Goal: Task Accomplishment & Management: Manage account settings

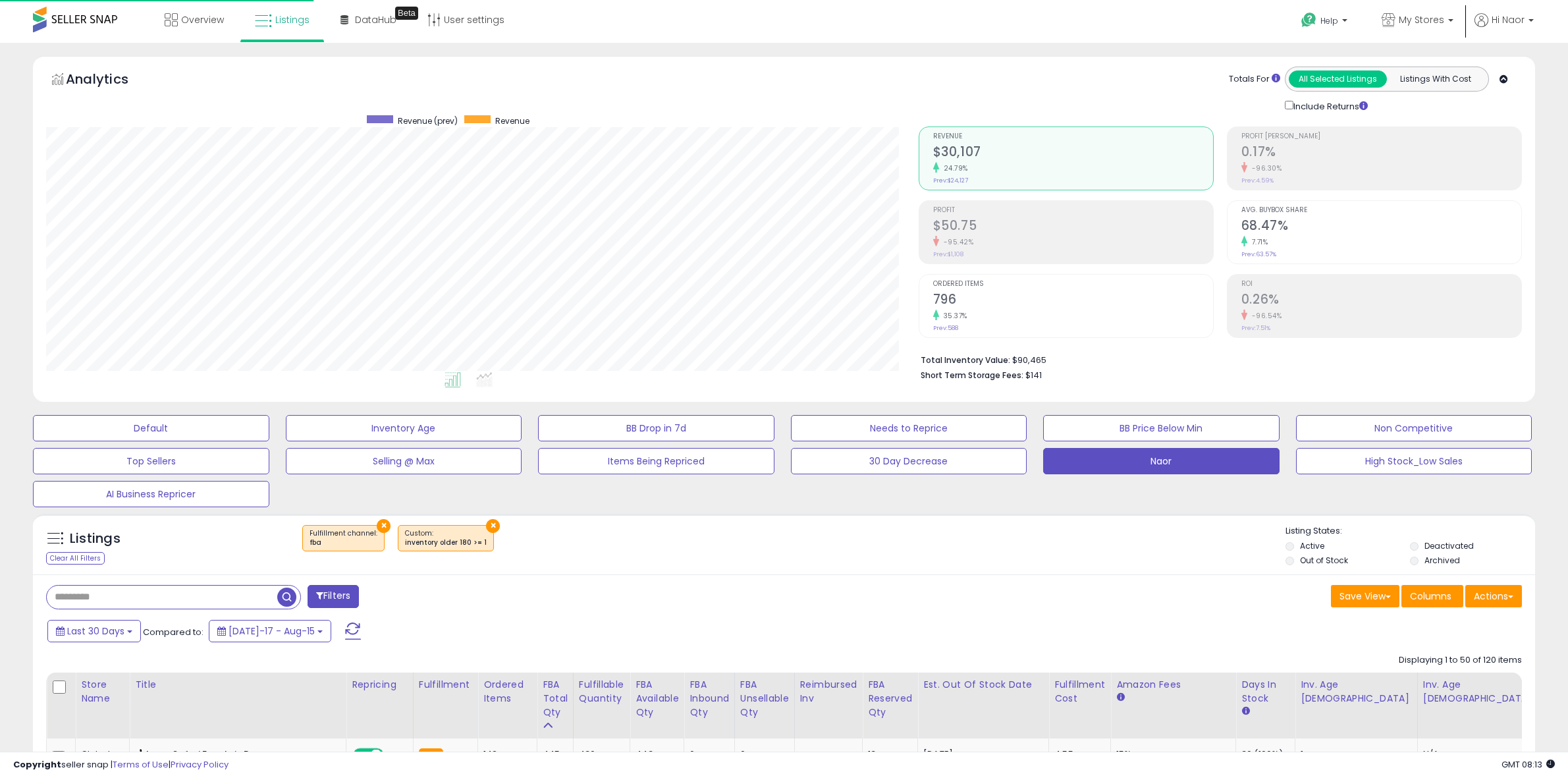
select select "**"
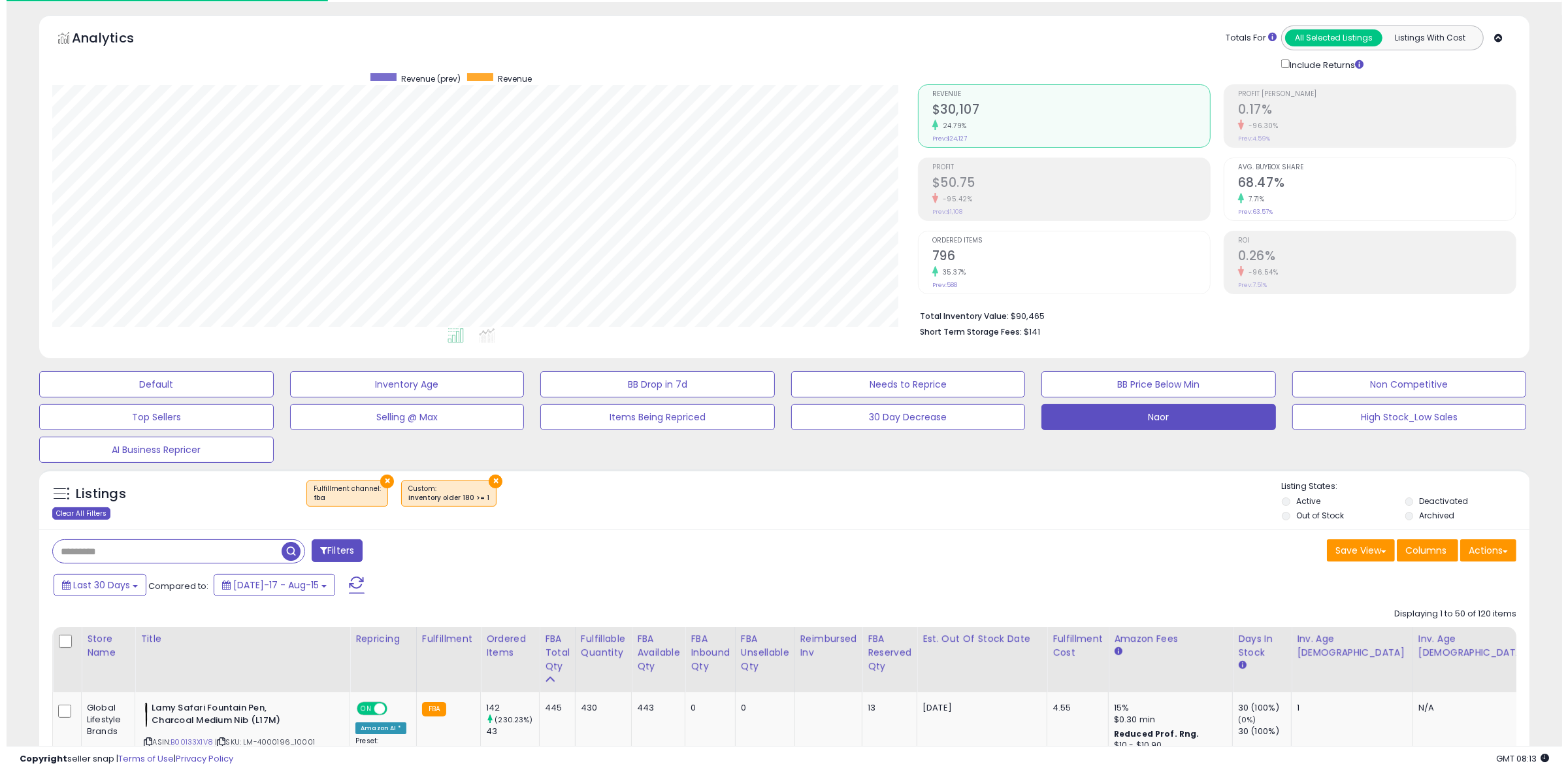
scroll to position [268, 865]
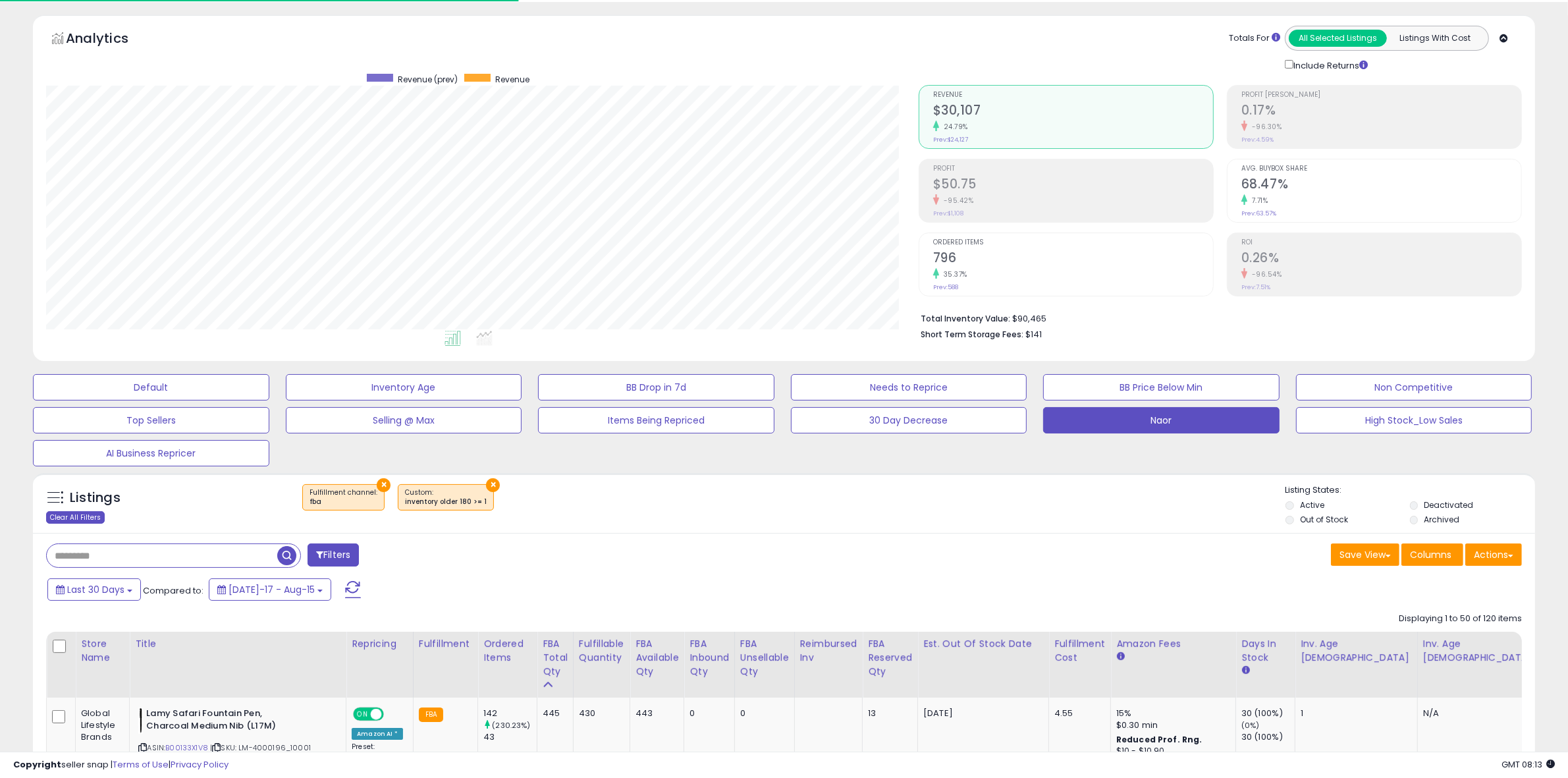
click at [83, 521] on div "Clear All Filters" at bounding box center [76, 517] width 59 height 13
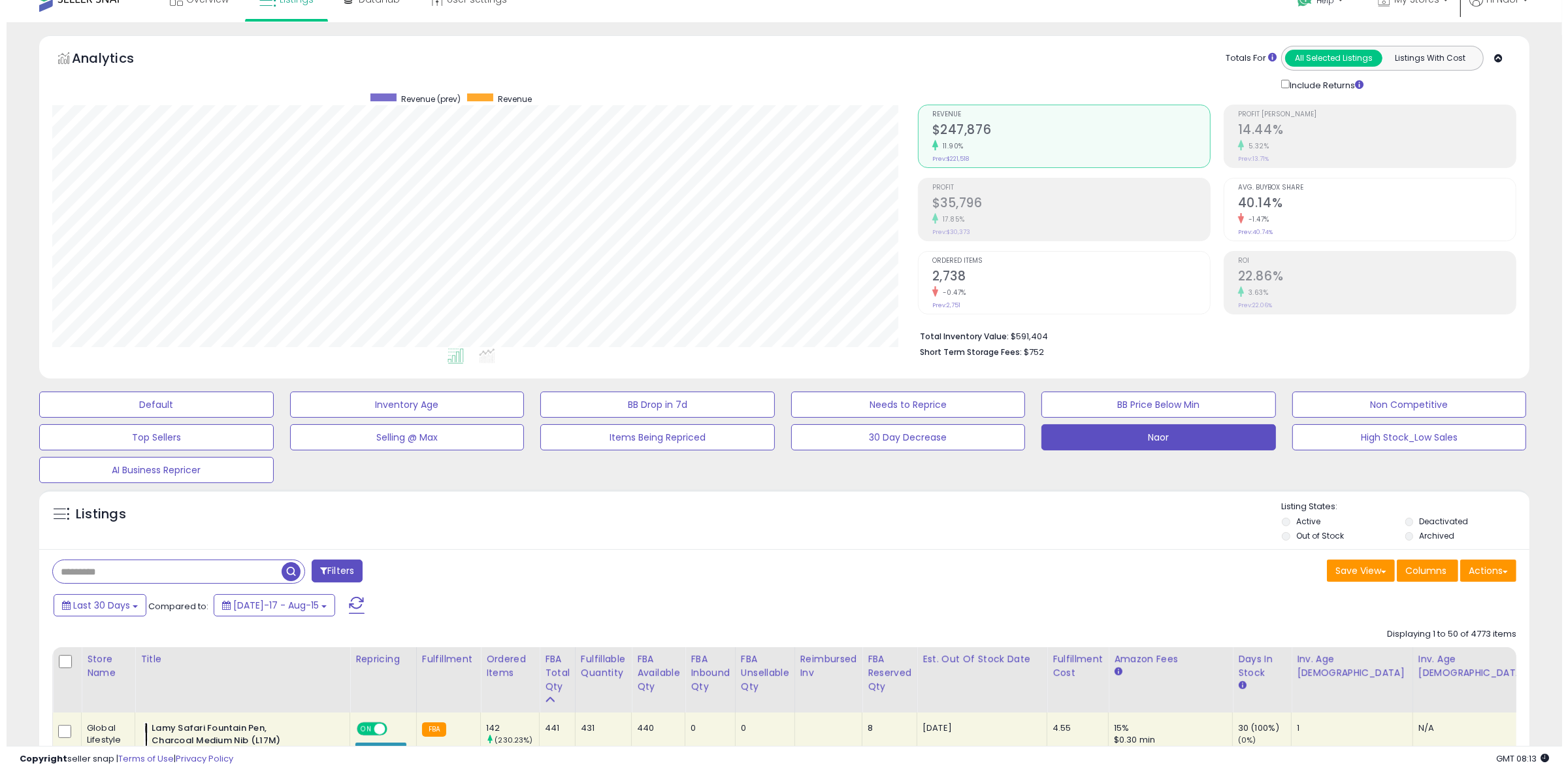
scroll to position [0, 0]
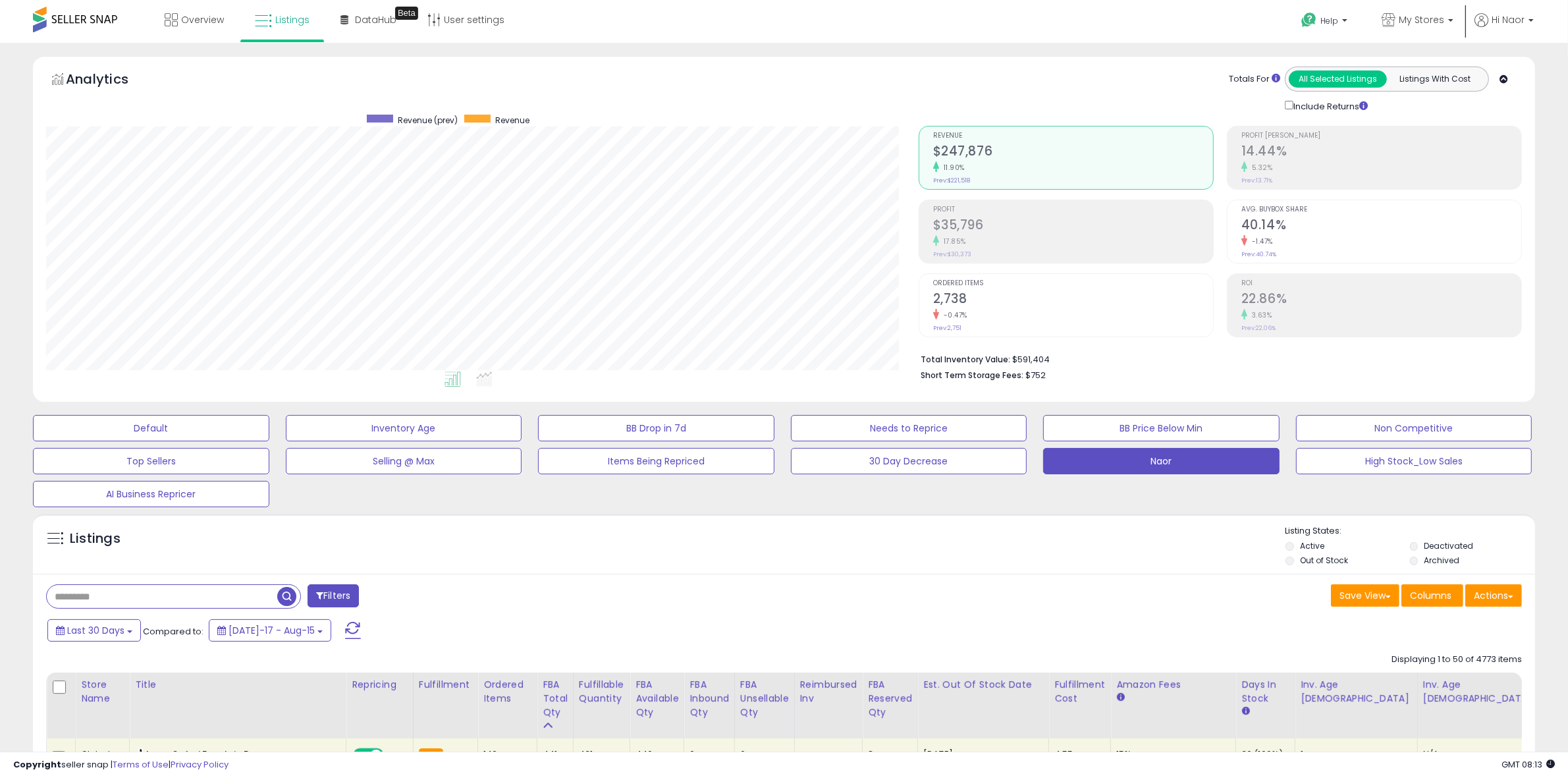
click at [1428, 532] on p "Listing States:" at bounding box center [1411, 530] width 249 height 13
click at [1427, 564] on label "Archived" at bounding box center [1443, 559] width 35 height 11
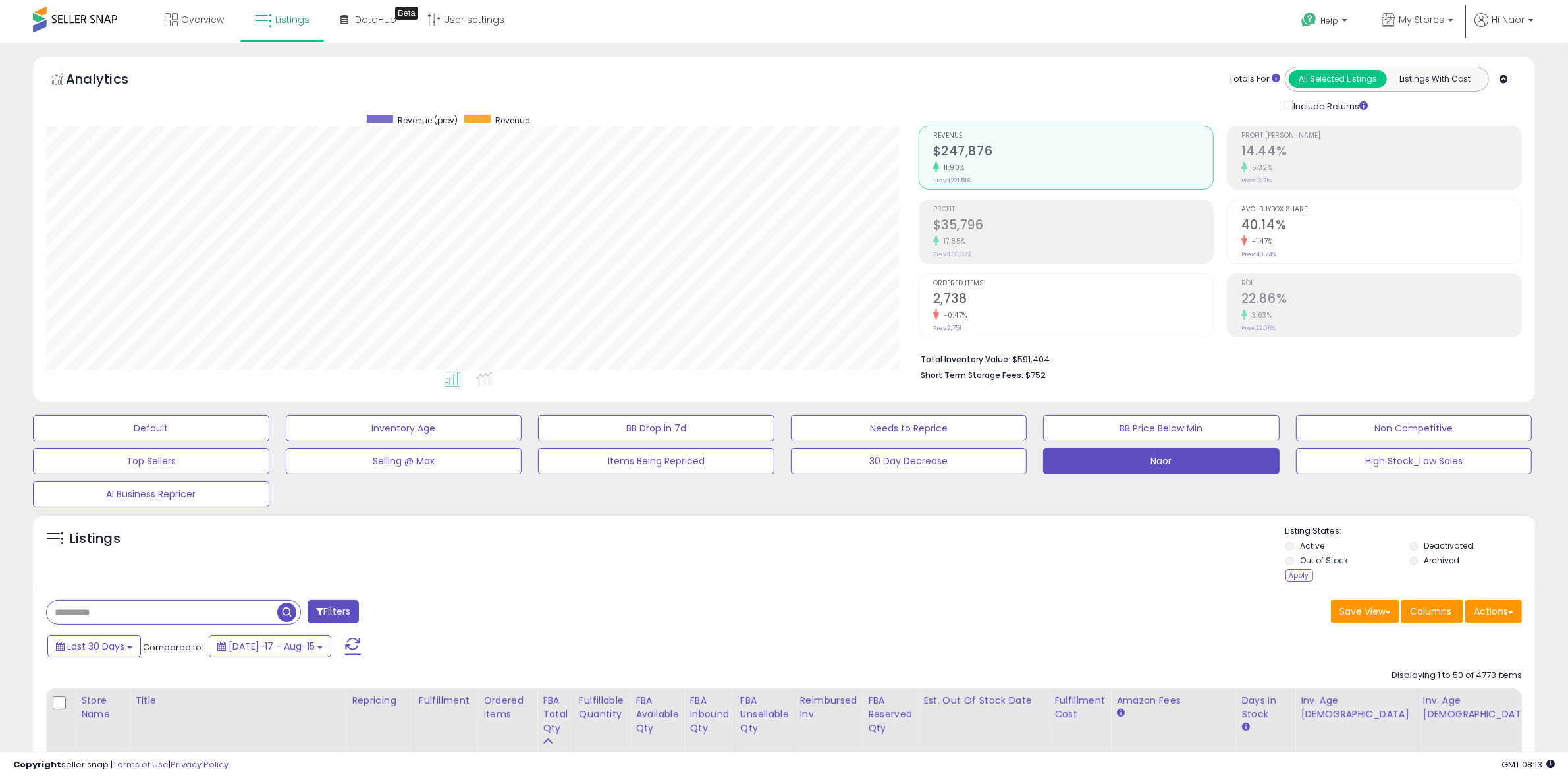
click at [109, 606] on input "text" at bounding box center [163, 611] width 231 height 23
paste input "**********"
type input "**********"
click at [440, 614] on span "button" at bounding box center [432, 612] width 19 height 19
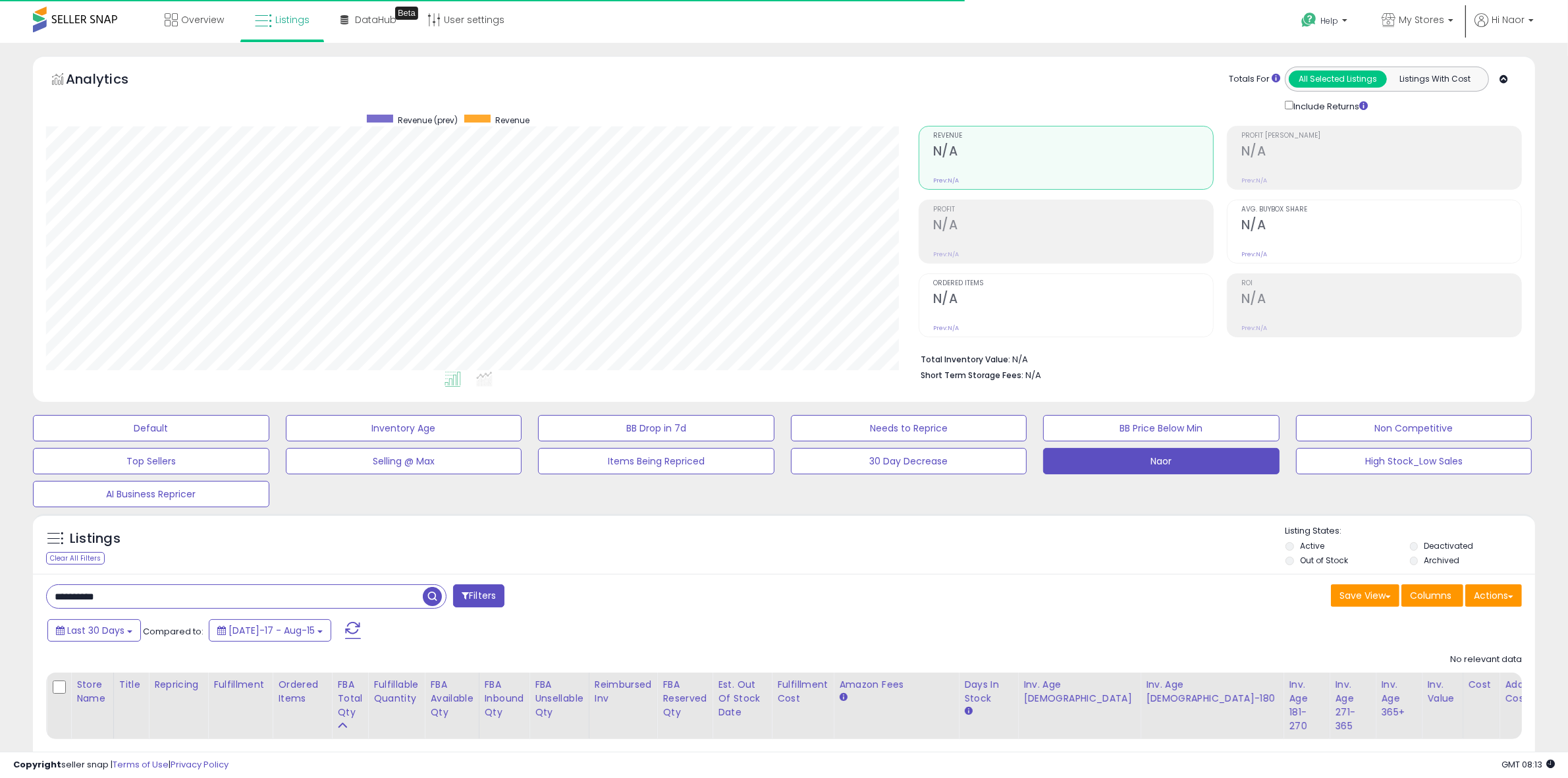
scroll to position [270, 872]
click at [1416, 20] on span "My Stores" at bounding box center [1421, 20] width 45 height 13
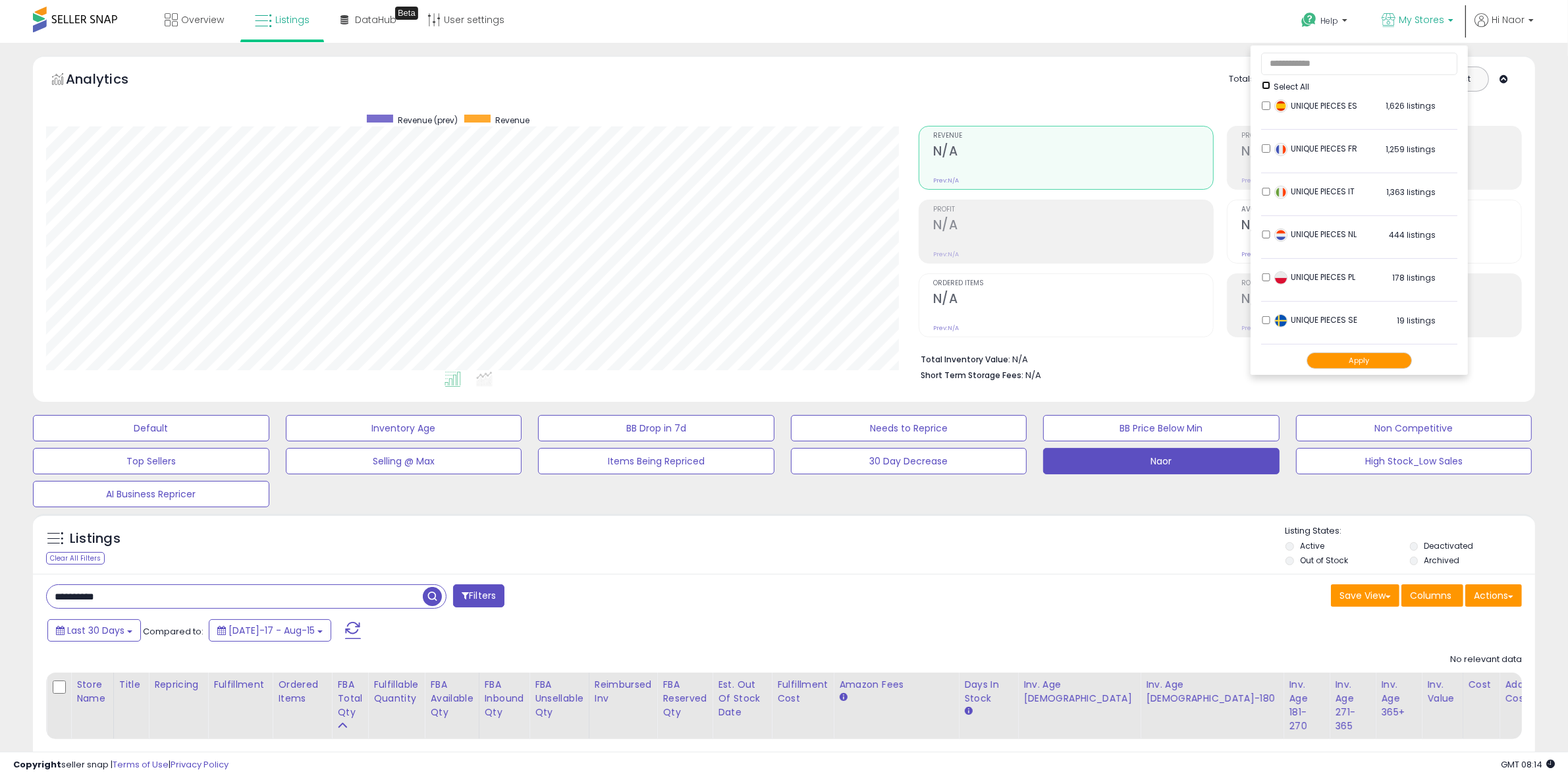
scroll to position [700, 0]
click at [1322, 359] on button "Apply" at bounding box center [1359, 360] width 105 height 17
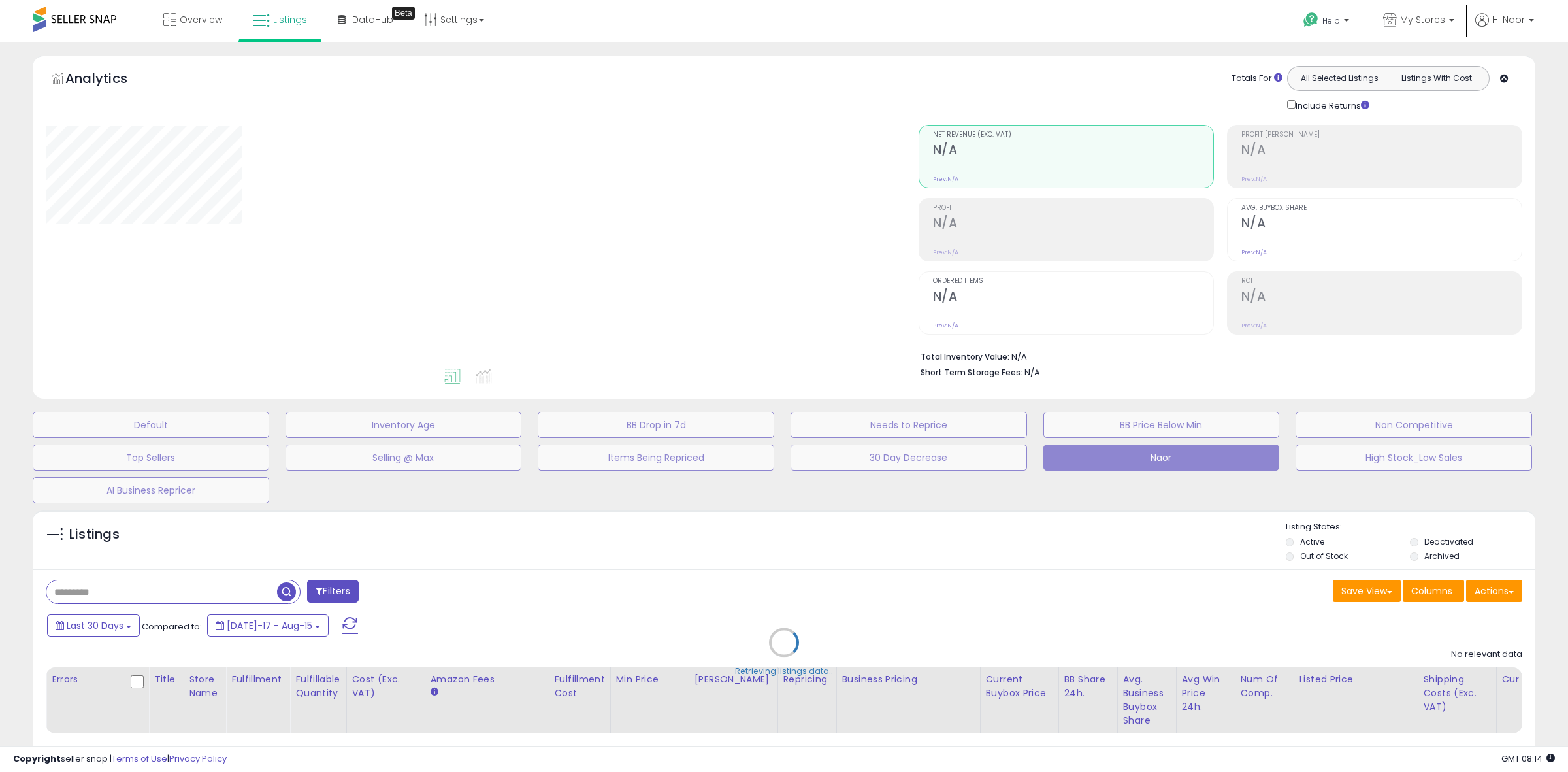
type input "**********"
select select "**"
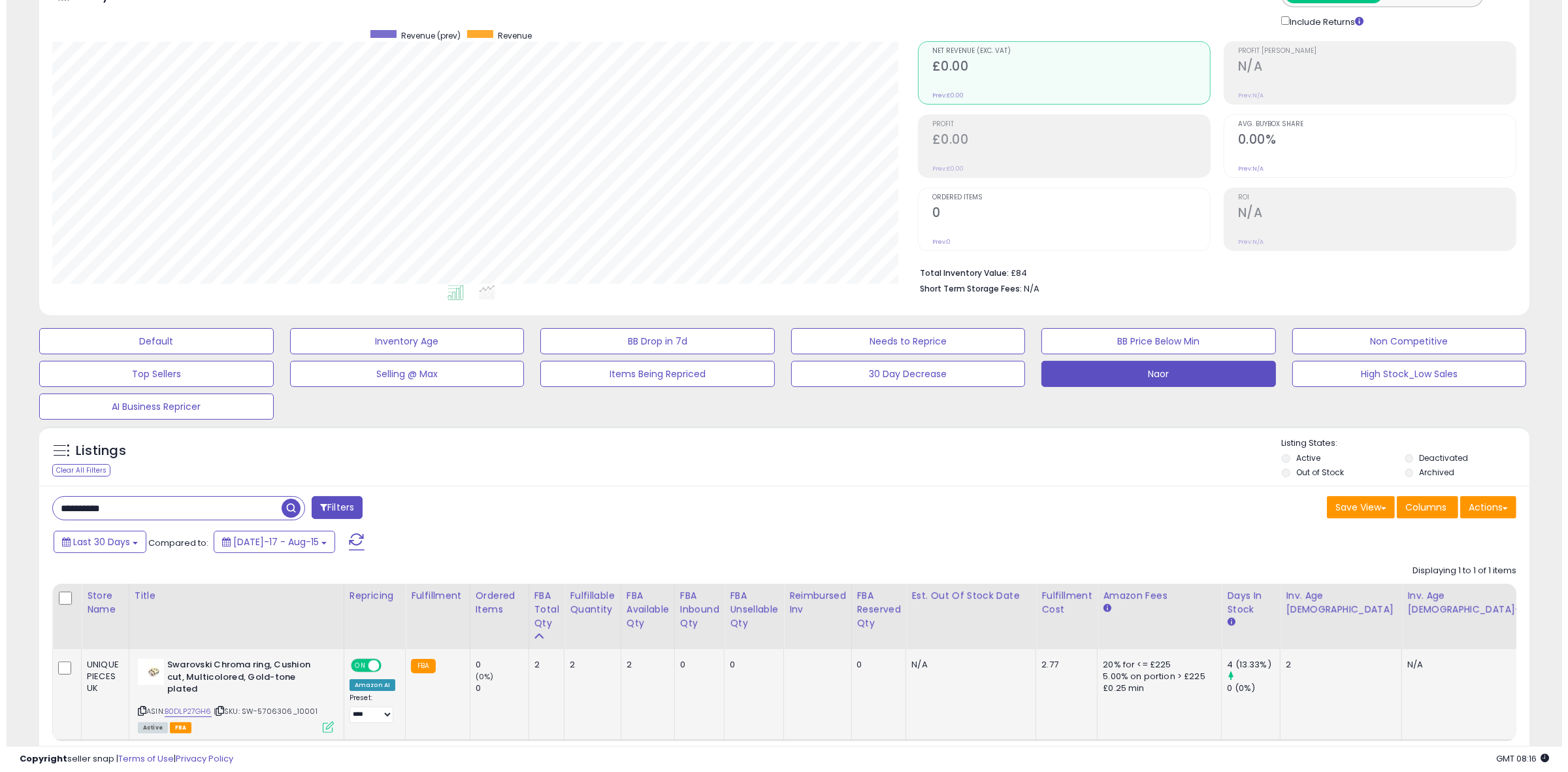
scroll to position [74, 0]
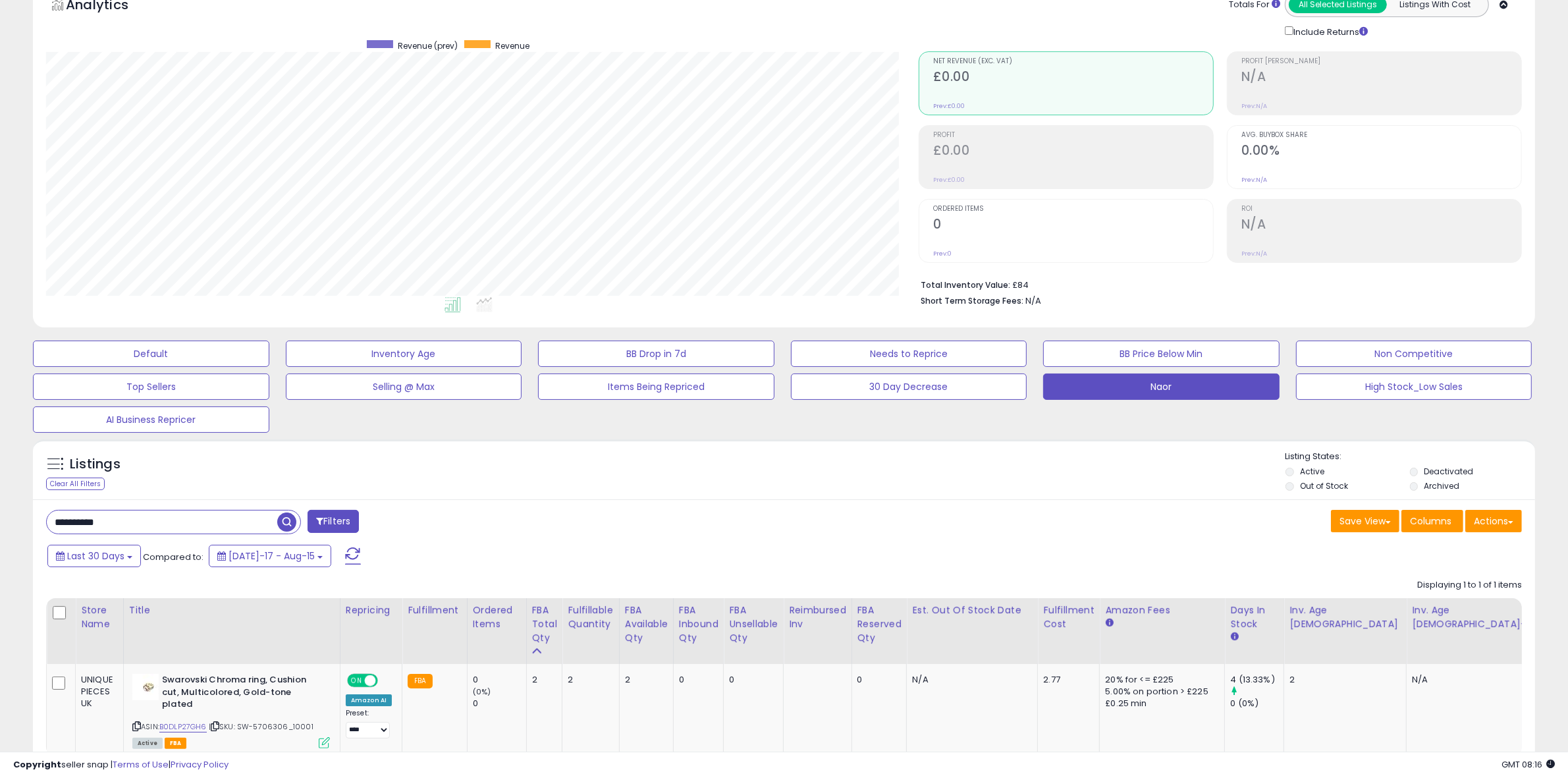
click at [1453, 485] on label "Archived" at bounding box center [1443, 485] width 35 height 11
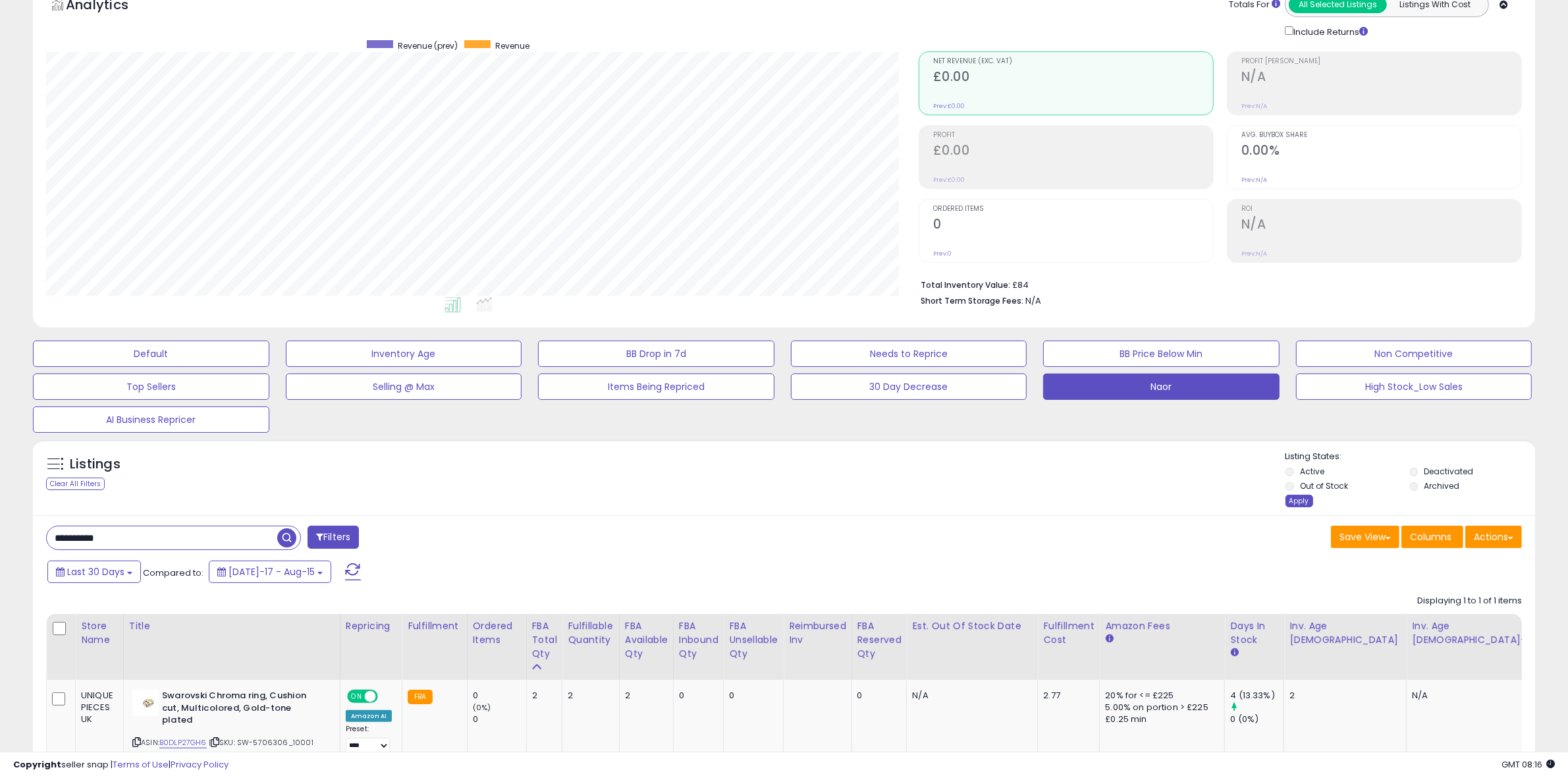
click at [1294, 501] on div "Apply" at bounding box center [1299, 500] width 28 height 13
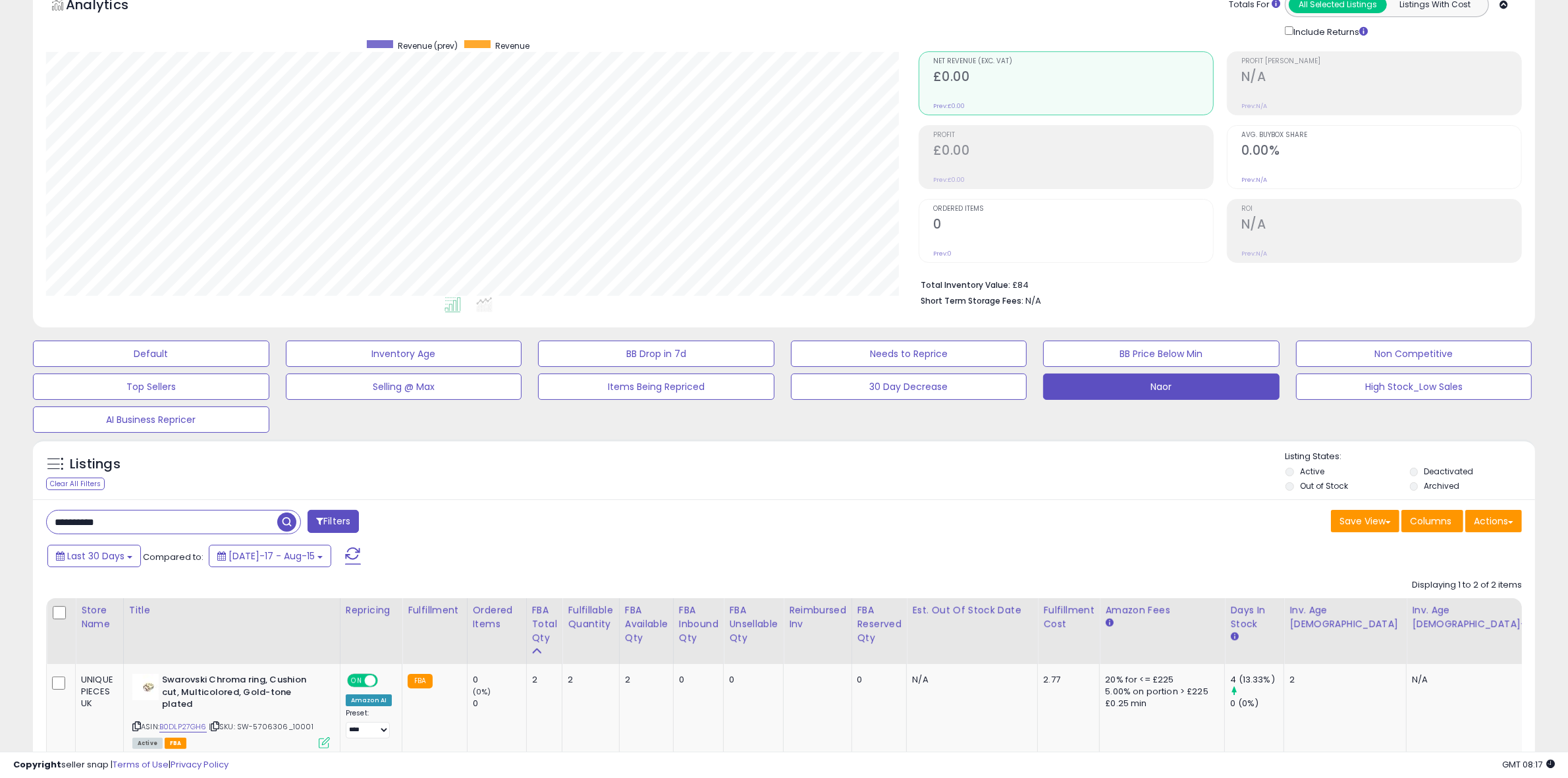
scroll to position [270, 872]
click at [1024, 492] on div "Listings Clear All Filters Listing States:" at bounding box center [784, 472] width 1502 height 45
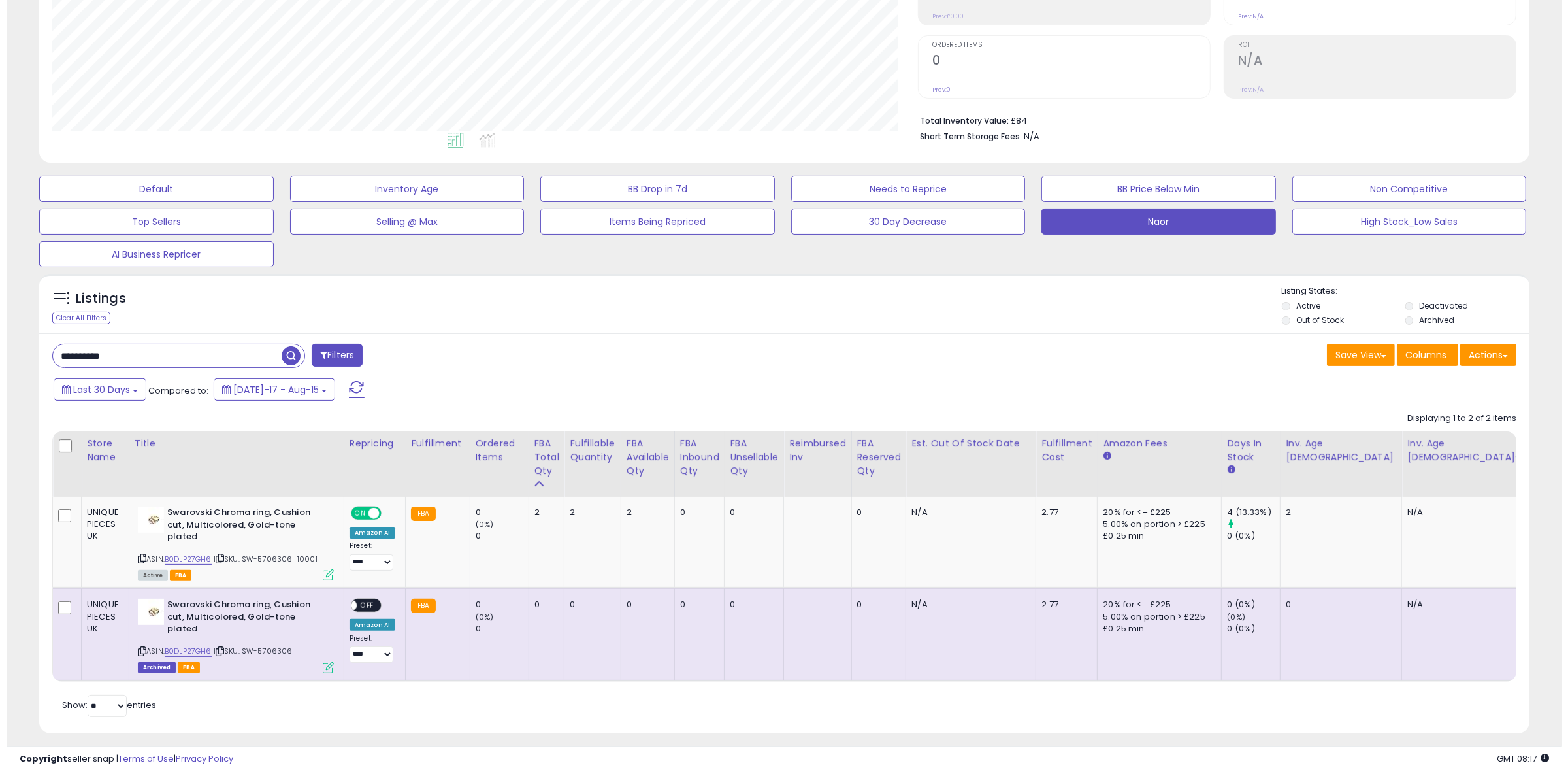
scroll to position [236, 0]
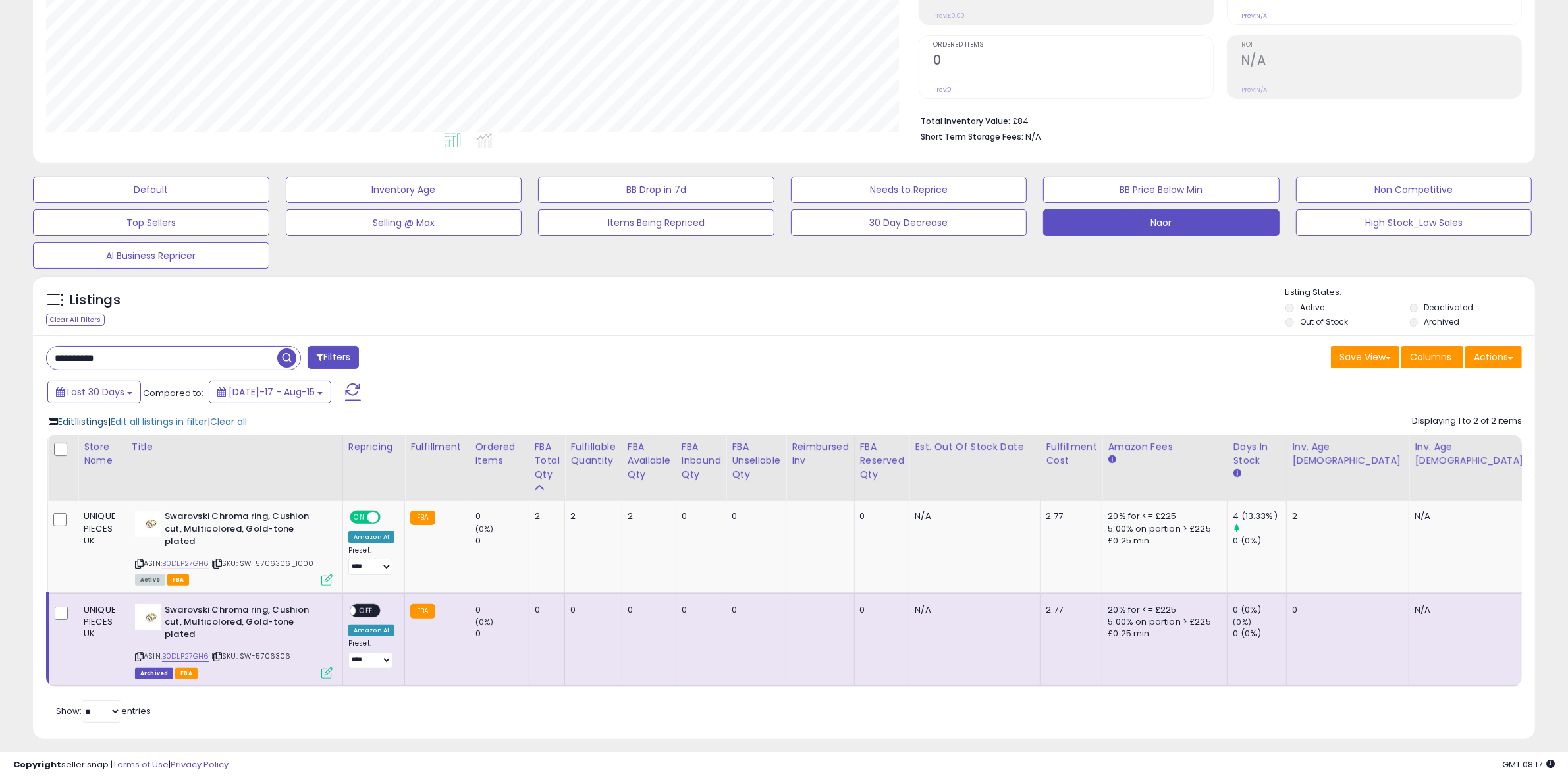
click at [63, 420] on span "Edit 1 listings" at bounding box center [83, 422] width 50 height 13
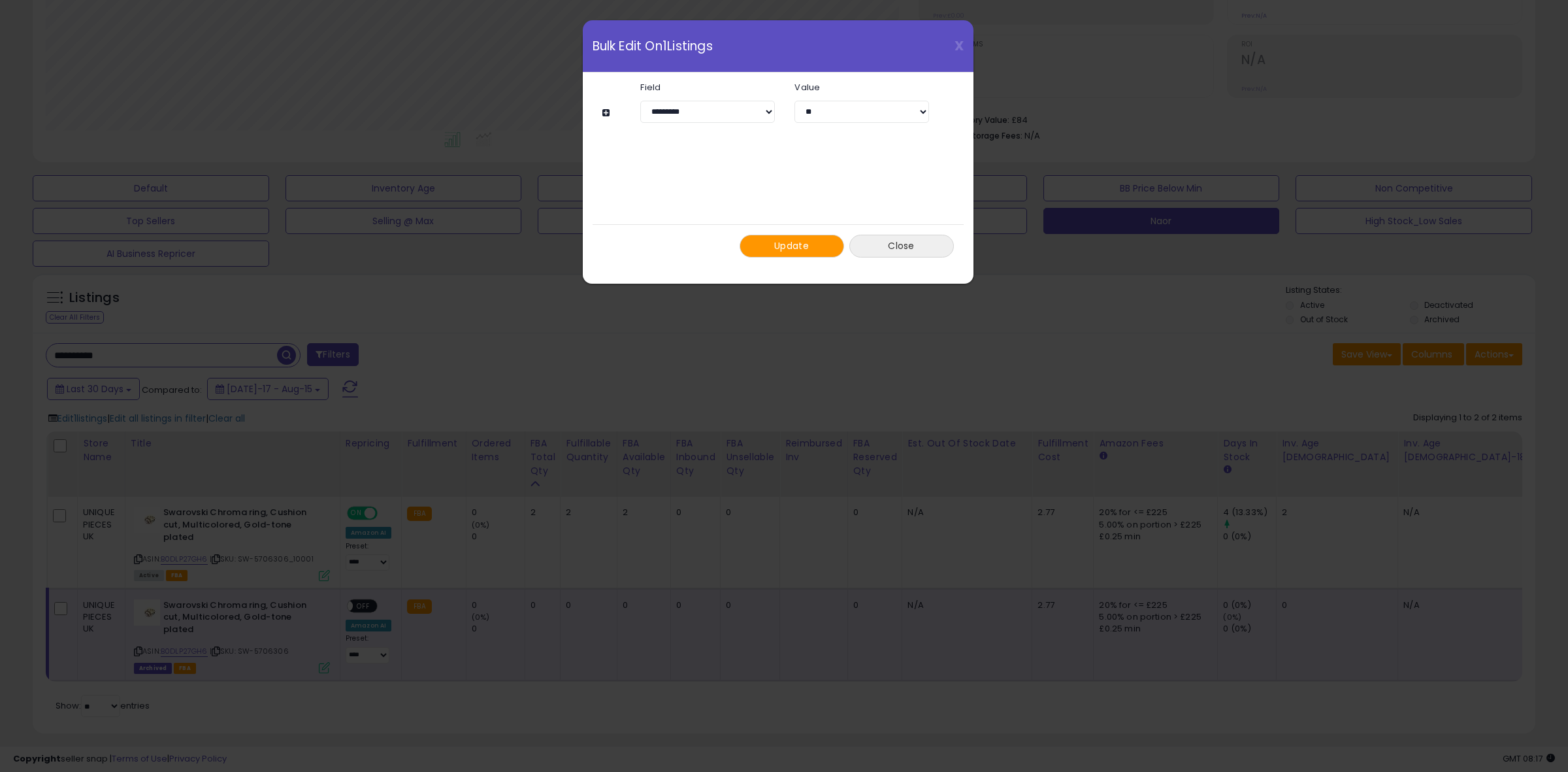
click at [872, 245] on button "Close" at bounding box center [901, 246] width 104 height 23
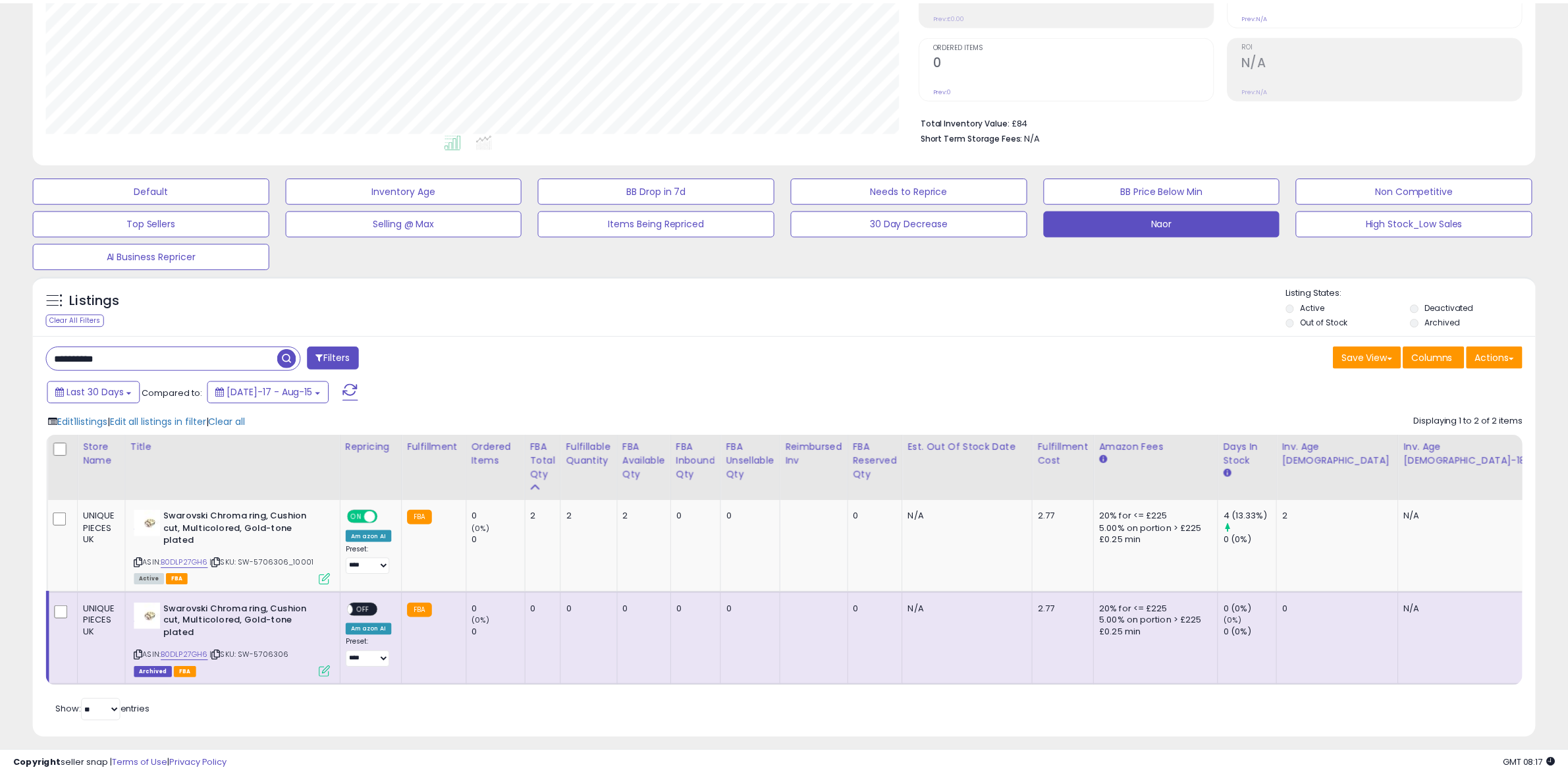
scroll to position [658223, 657709]
click at [1480, 354] on button "Actions" at bounding box center [1493, 357] width 56 height 23
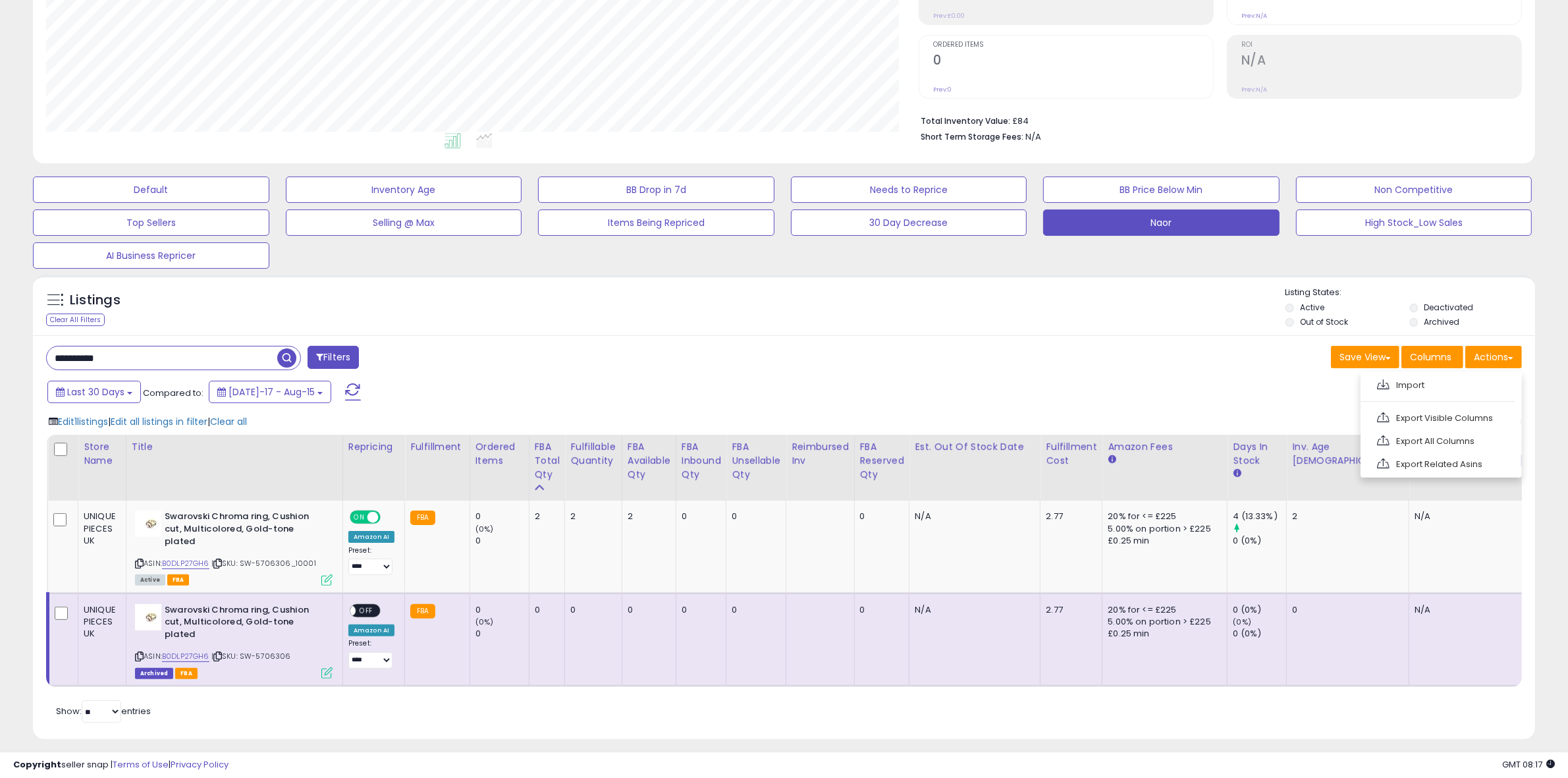
click at [1240, 399] on div "Last 30 Days Compared to: Jul-17 - Aug-15" at bounding box center [782, 393] width 1496 height 29
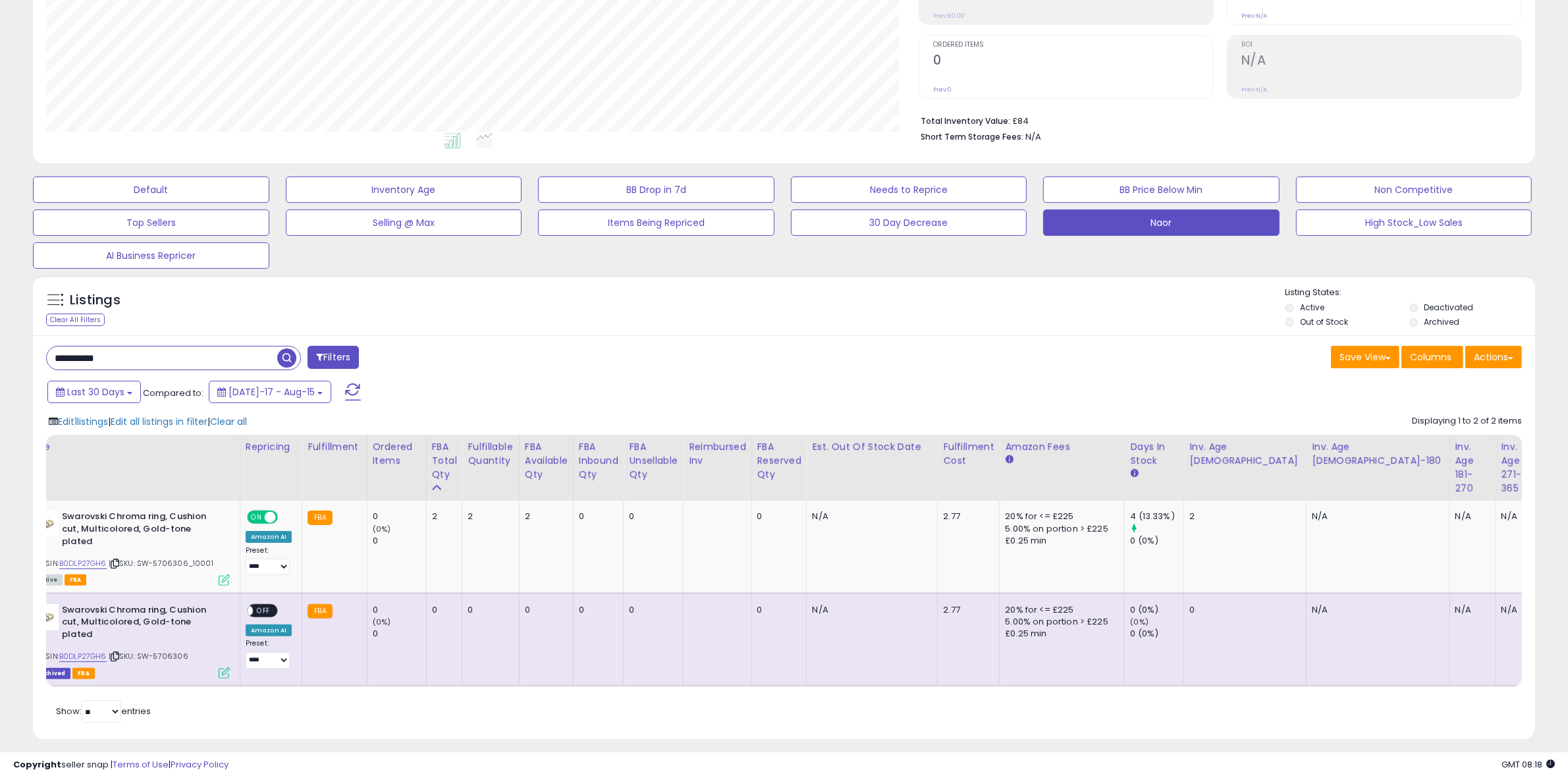
scroll to position [0, 0]
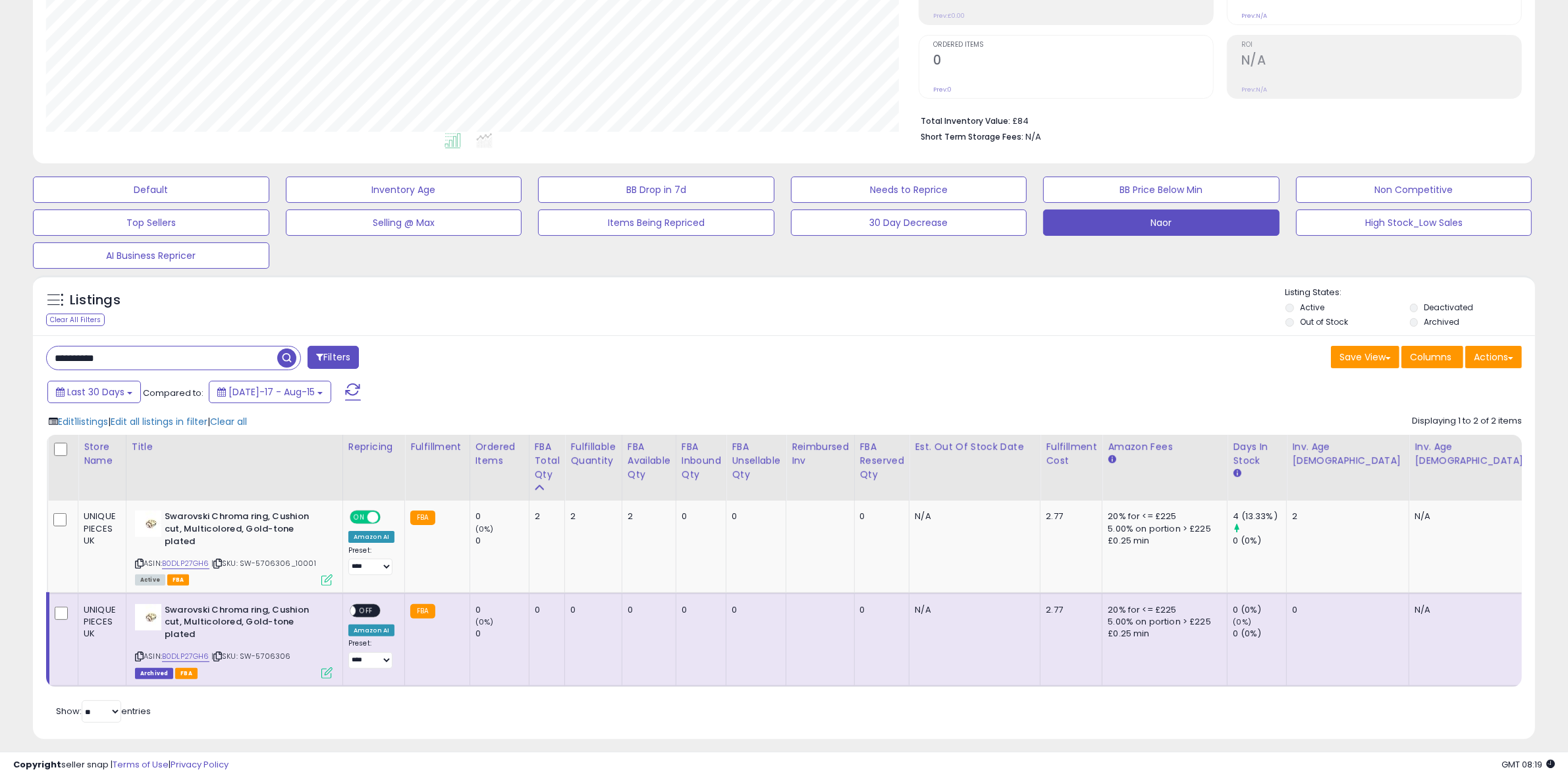
click at [1436, 322] on label "Archived" at bounding box center [1443, 321] width 35 height 11
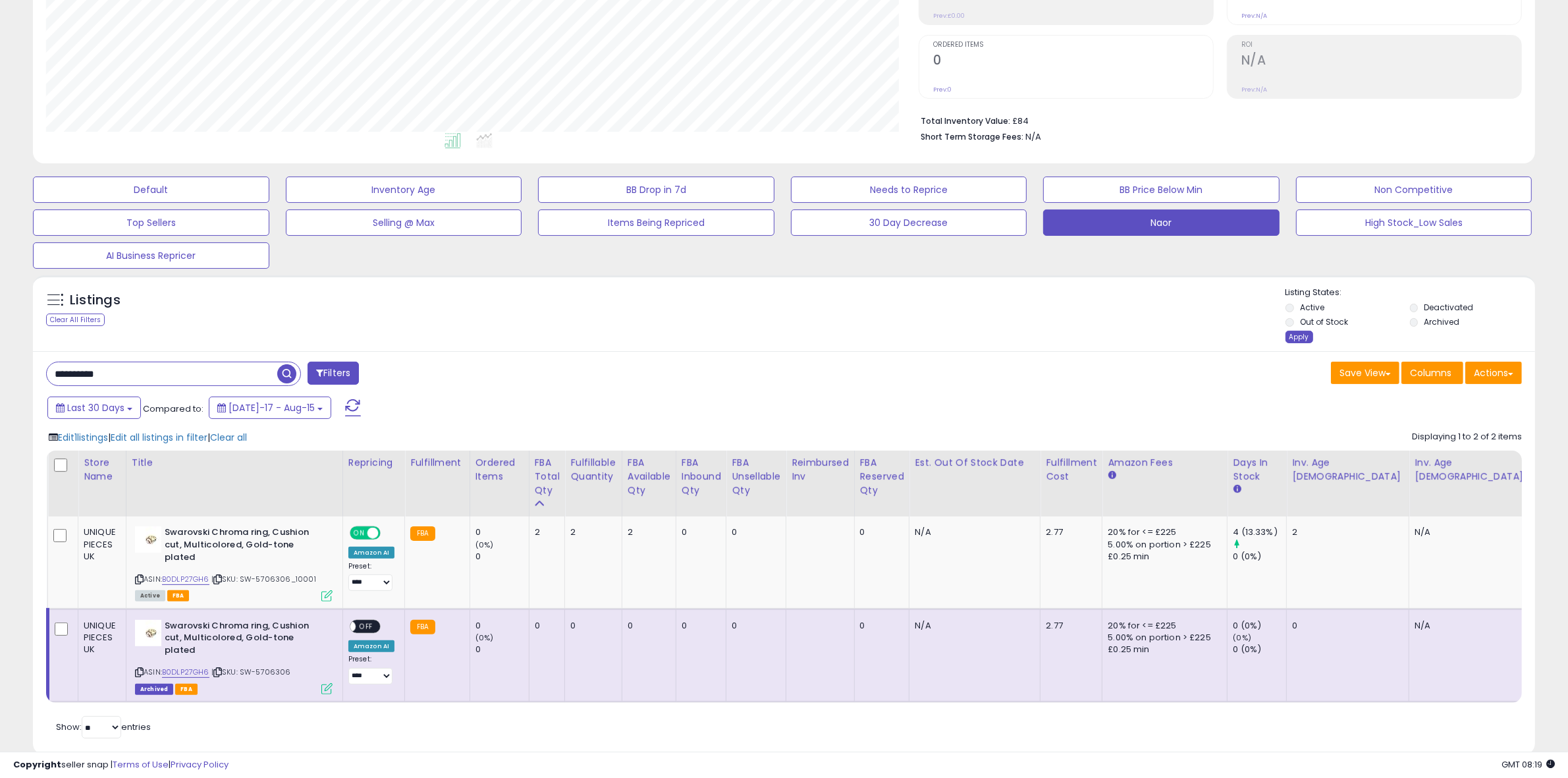
click at [1293, 337] on div "Apply" at bounding box center [1299, 337] width 28 height 13
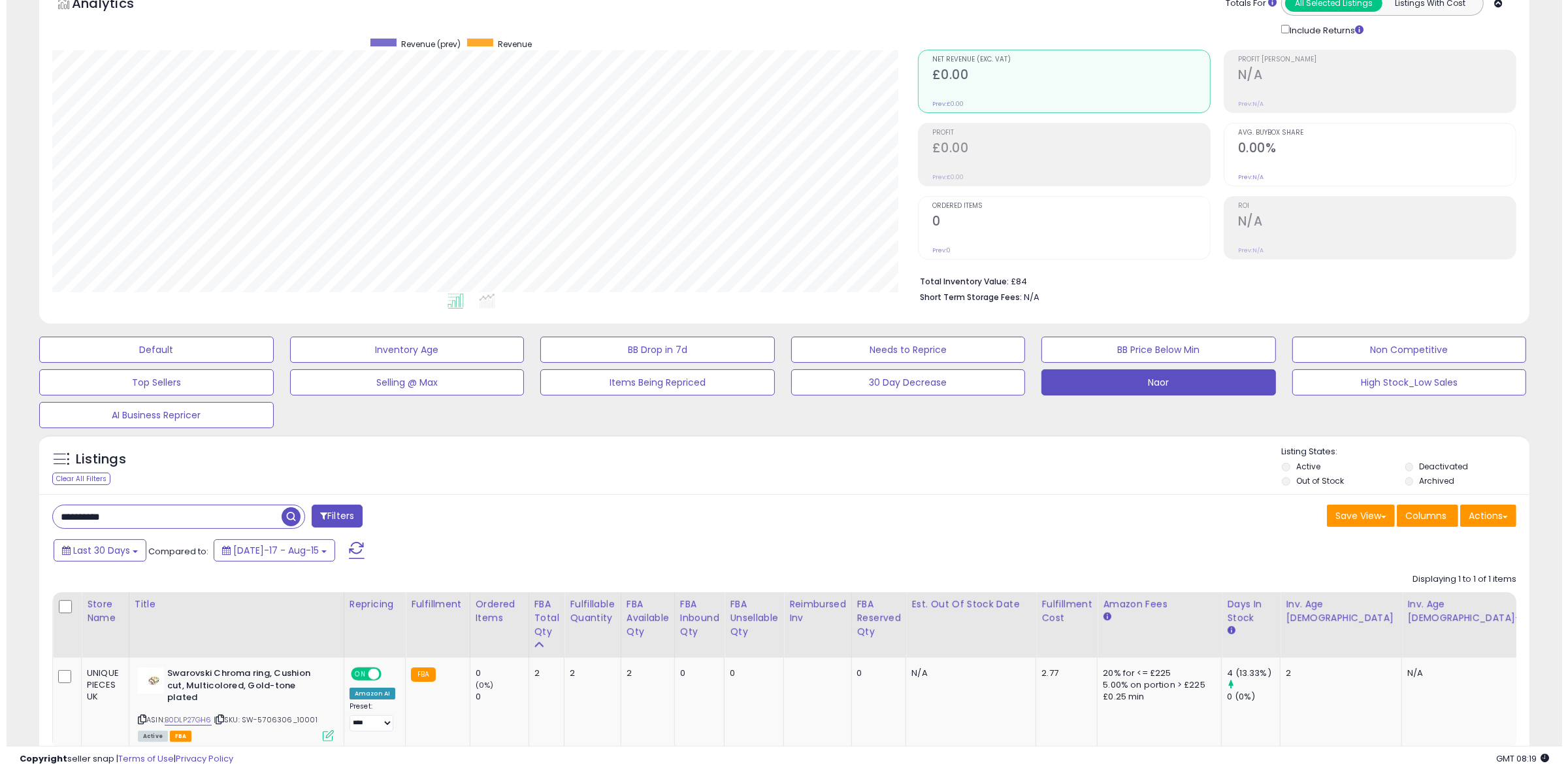
scroll to position [268, 865]
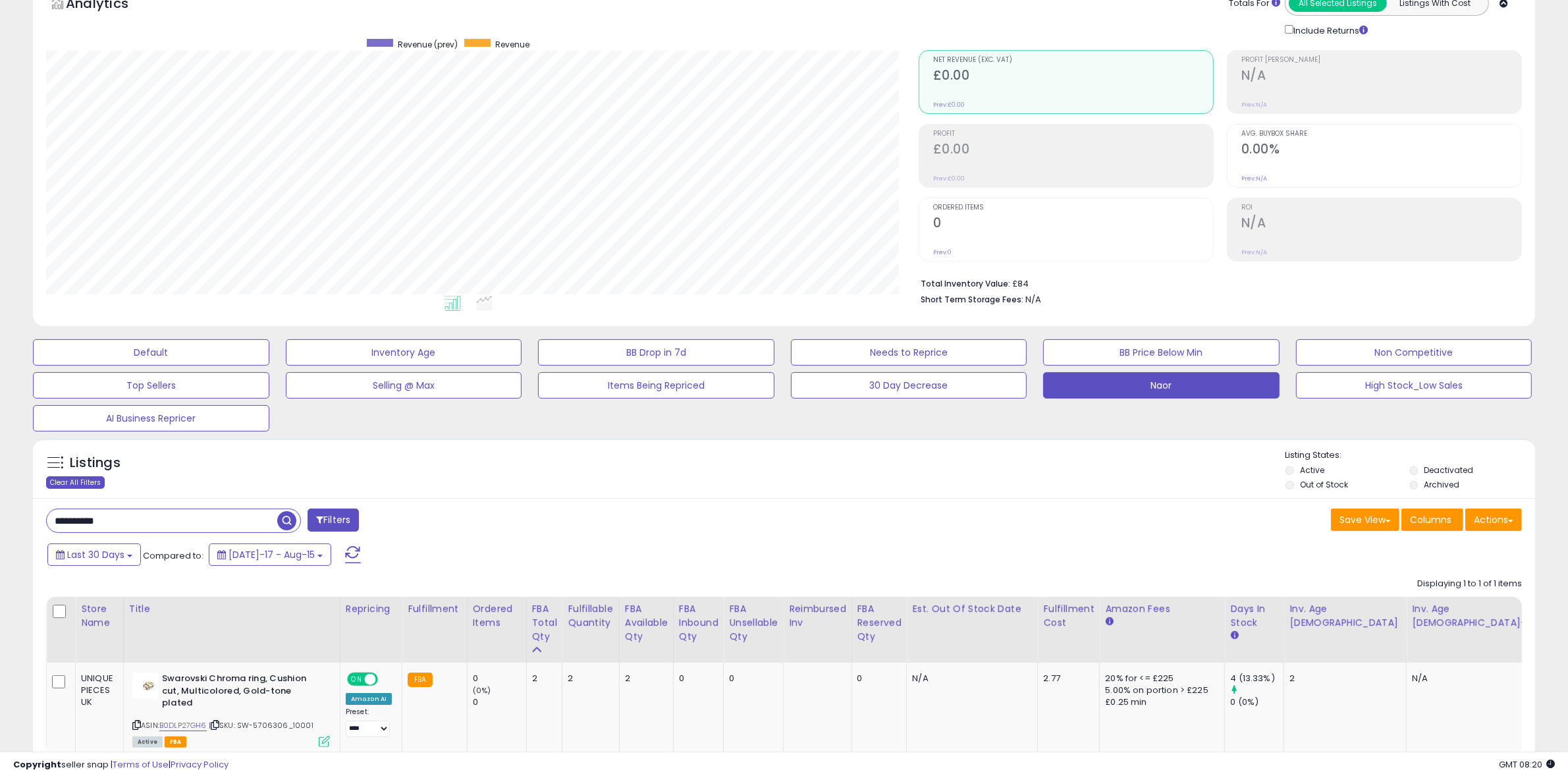
click at [93, 482] on div "Clear All Filters" at bounding box center [76, 482] width 59 height 13
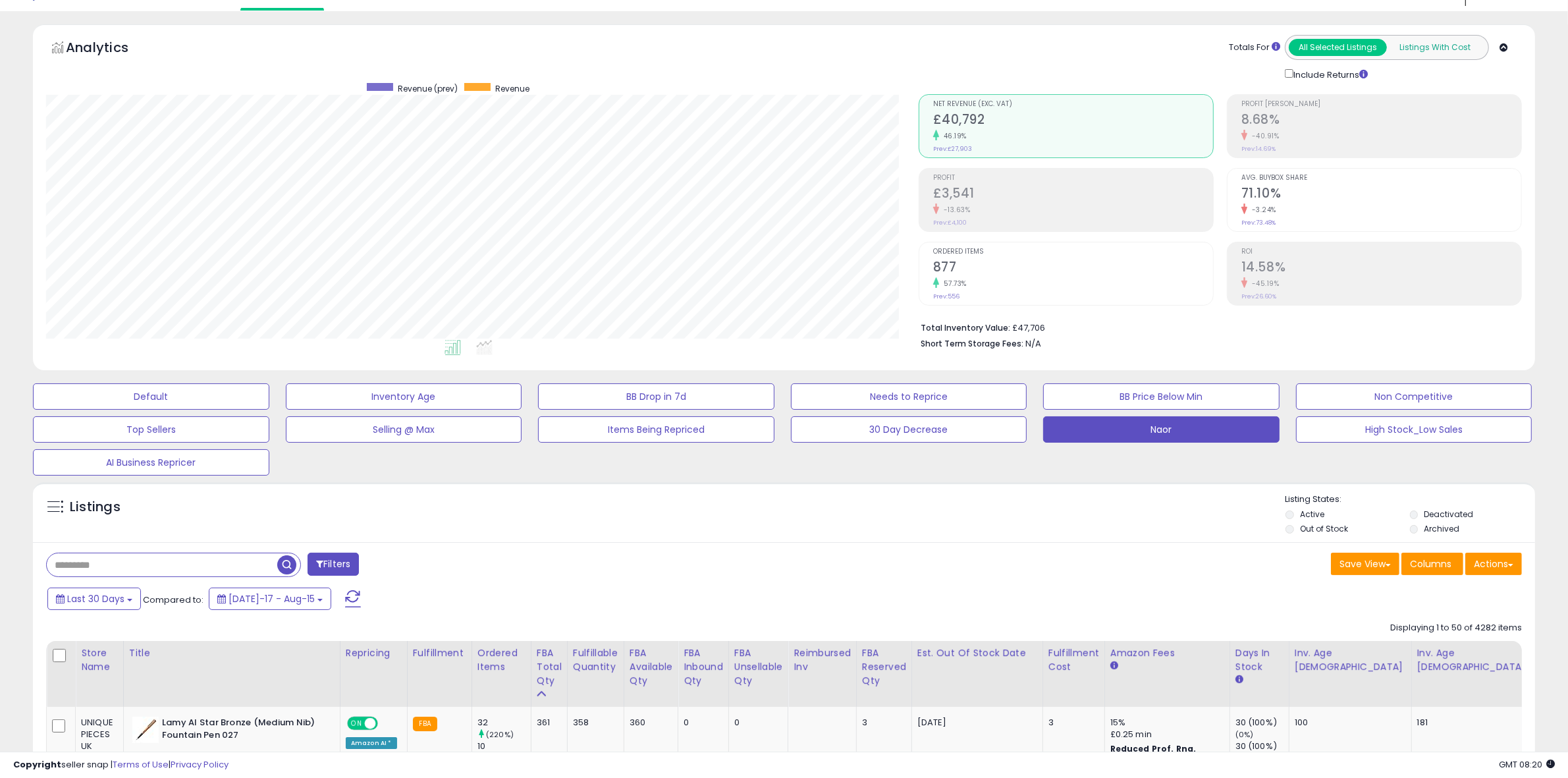
scroll to position [0, 0]
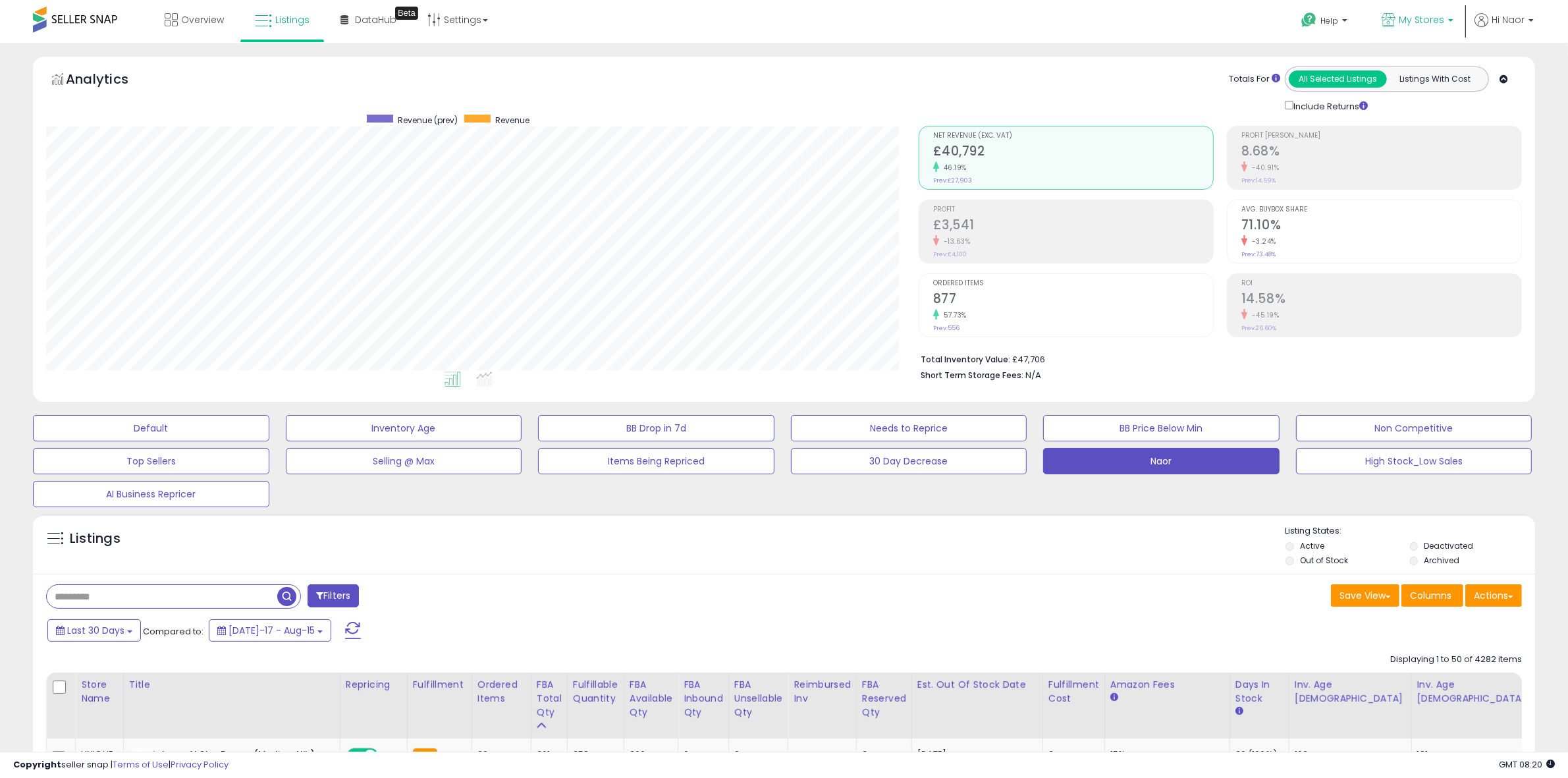
click at [1415, 21] on span "My Stores" at bounding box center [1421, 20] width 45 height 13
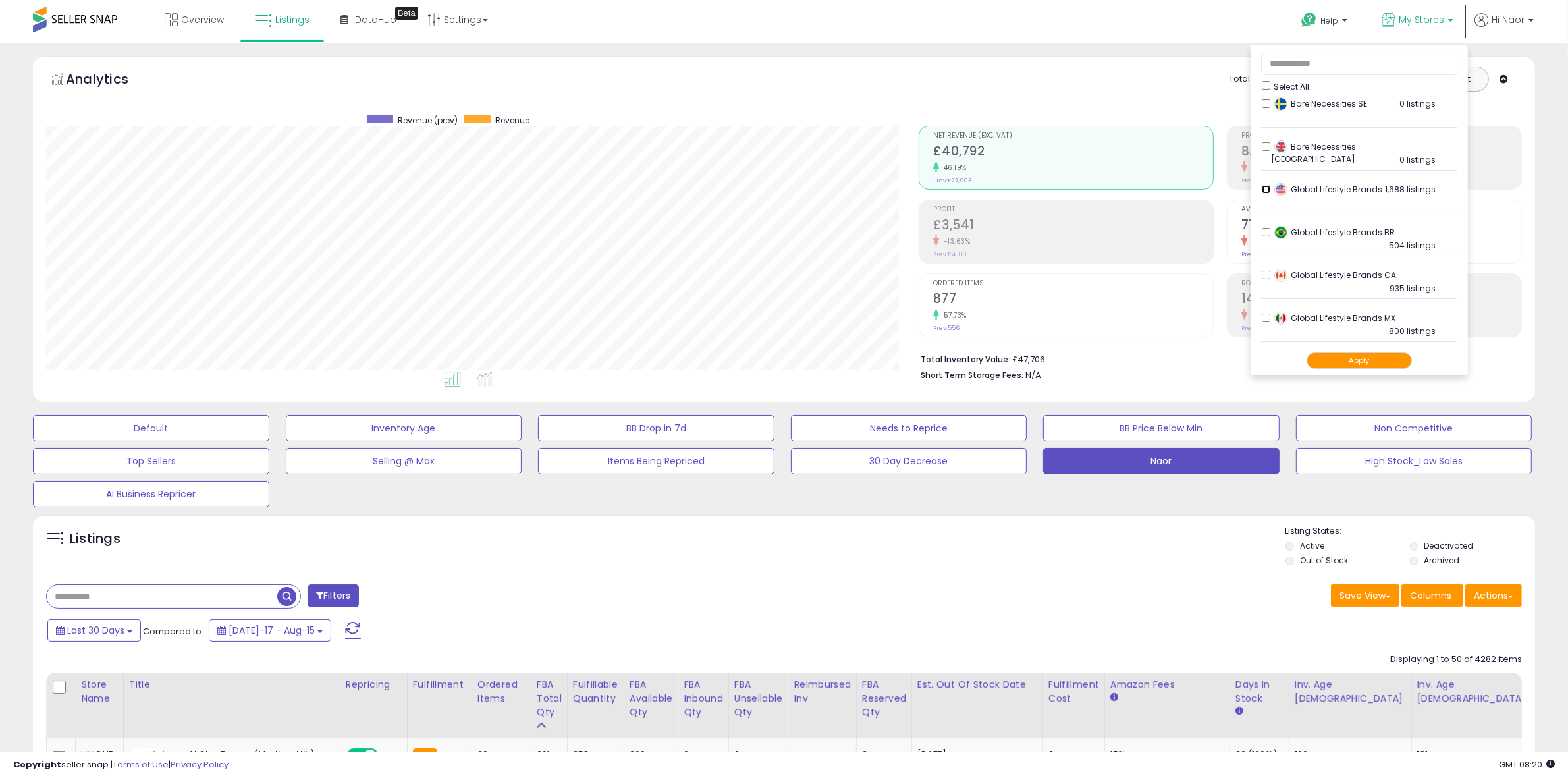
scroll to position [308, 0]
click at [1331, 362] on button "Apply" at bounding box center [1359, 360] width 105 height 17
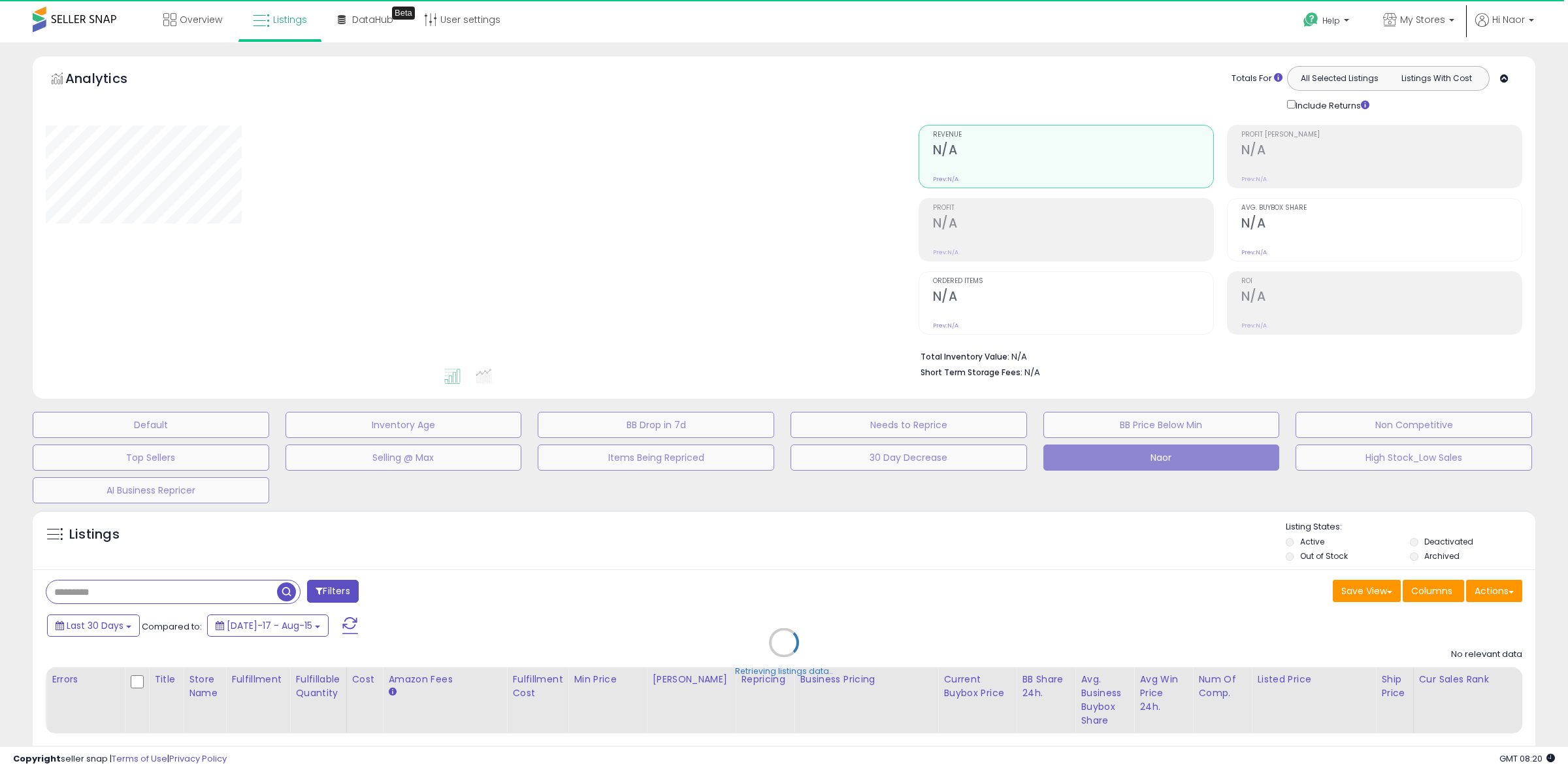
select select "**"
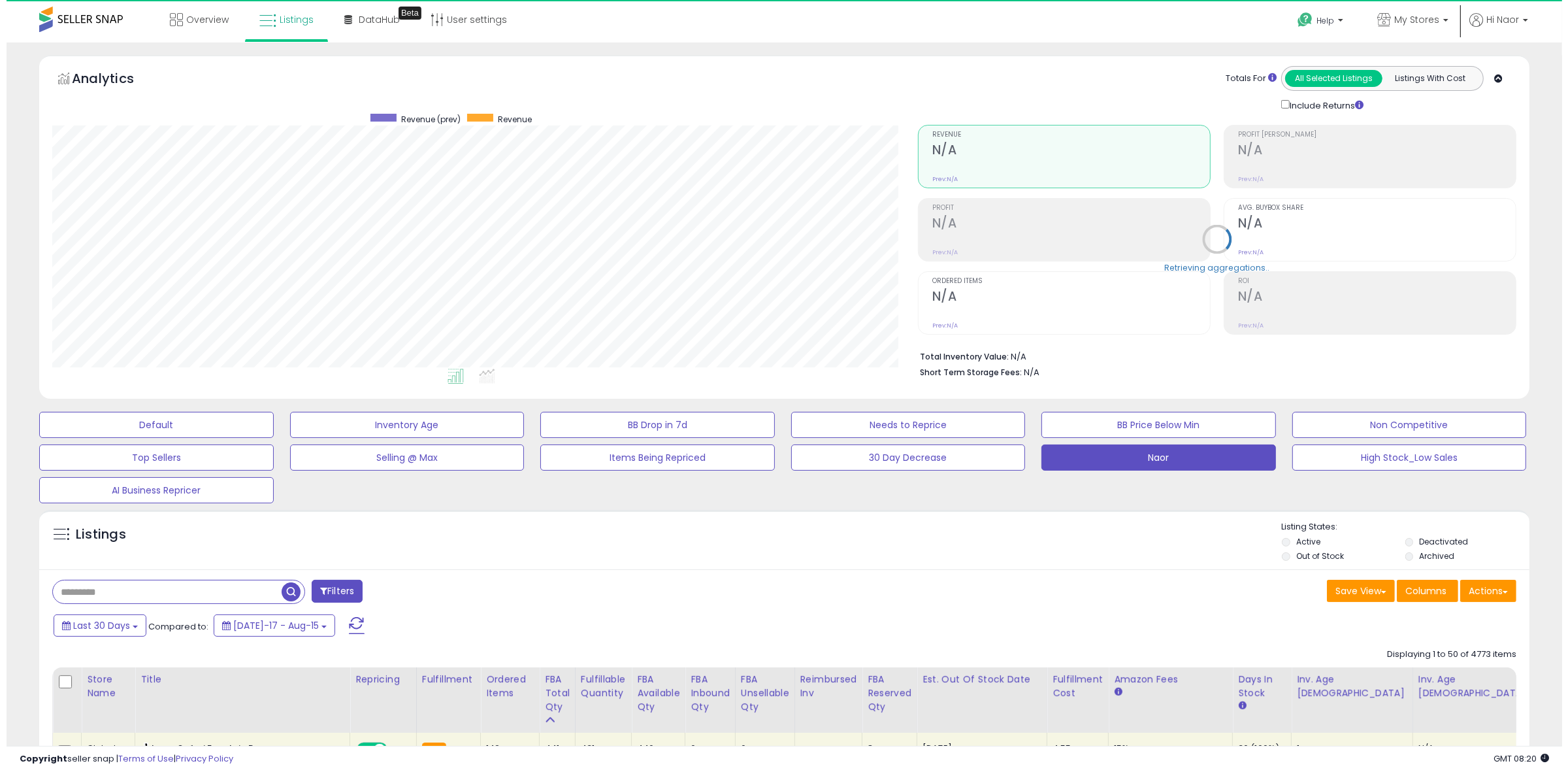
scroll to position [268, 865]
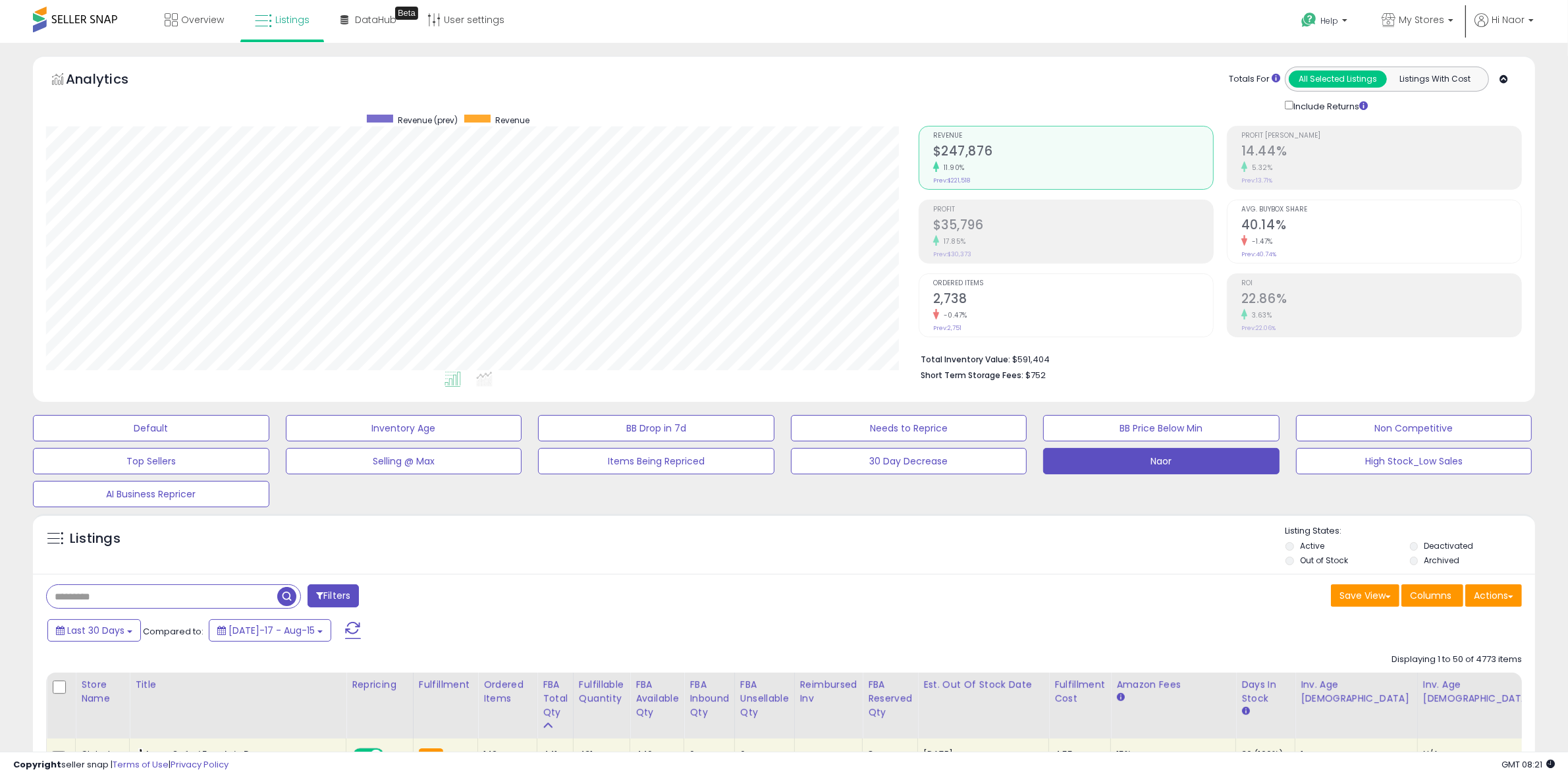
drag, startPoint x: 456, startPoint y: 584, endPoint x: 448, endPoint y: 591, distance: 10.6
click at [458, 584] on div "Filters" at bounding box center [410, 597] width 748 height 26
click at [781, 554] on div "Listings" at bounding box center [784, 546] width 1502 height 45
click at [239, 594] on input "text" at bounding box center [163, 595] width 231 height 23
paste input "**********"
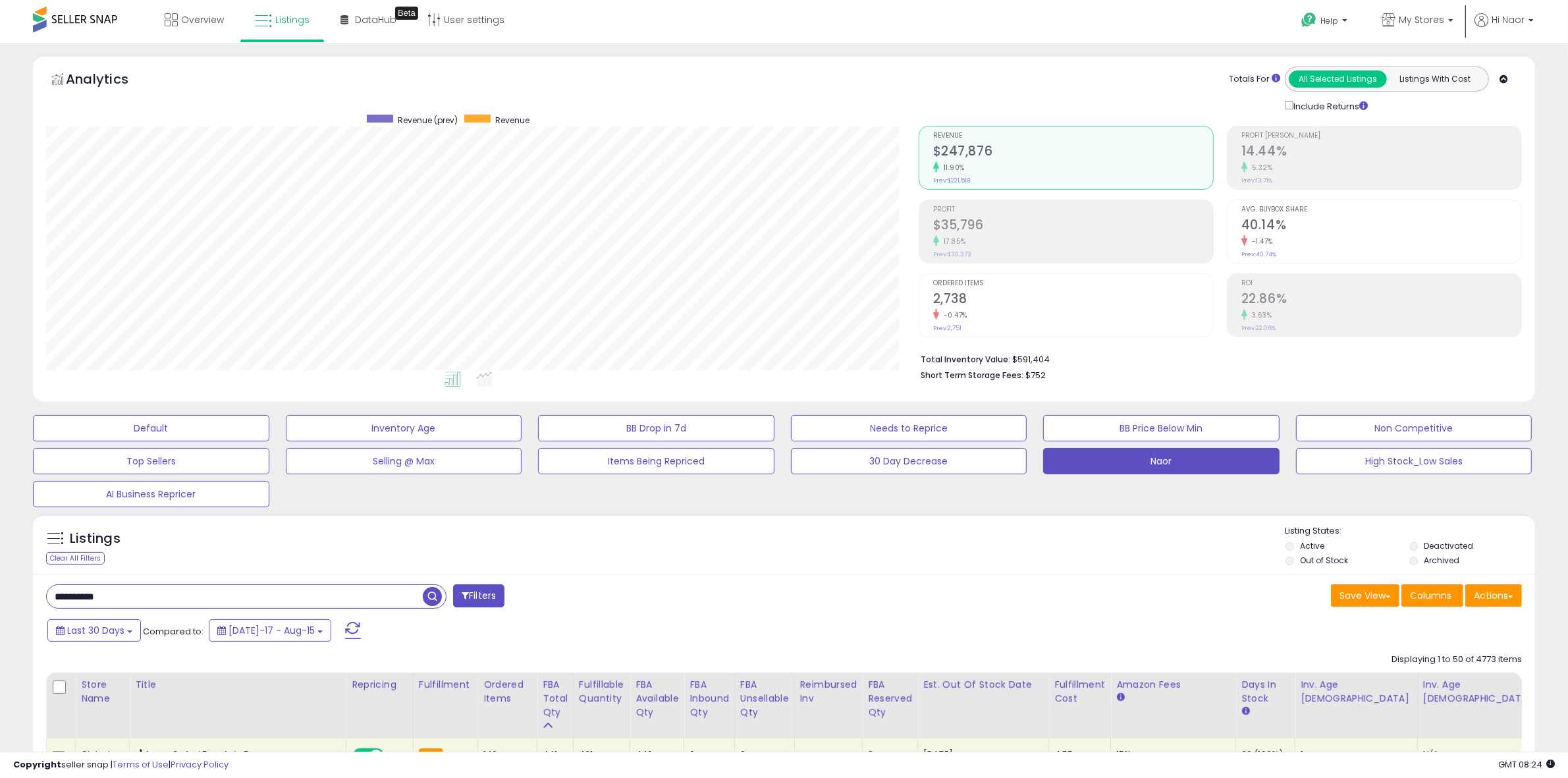
type input "**********"
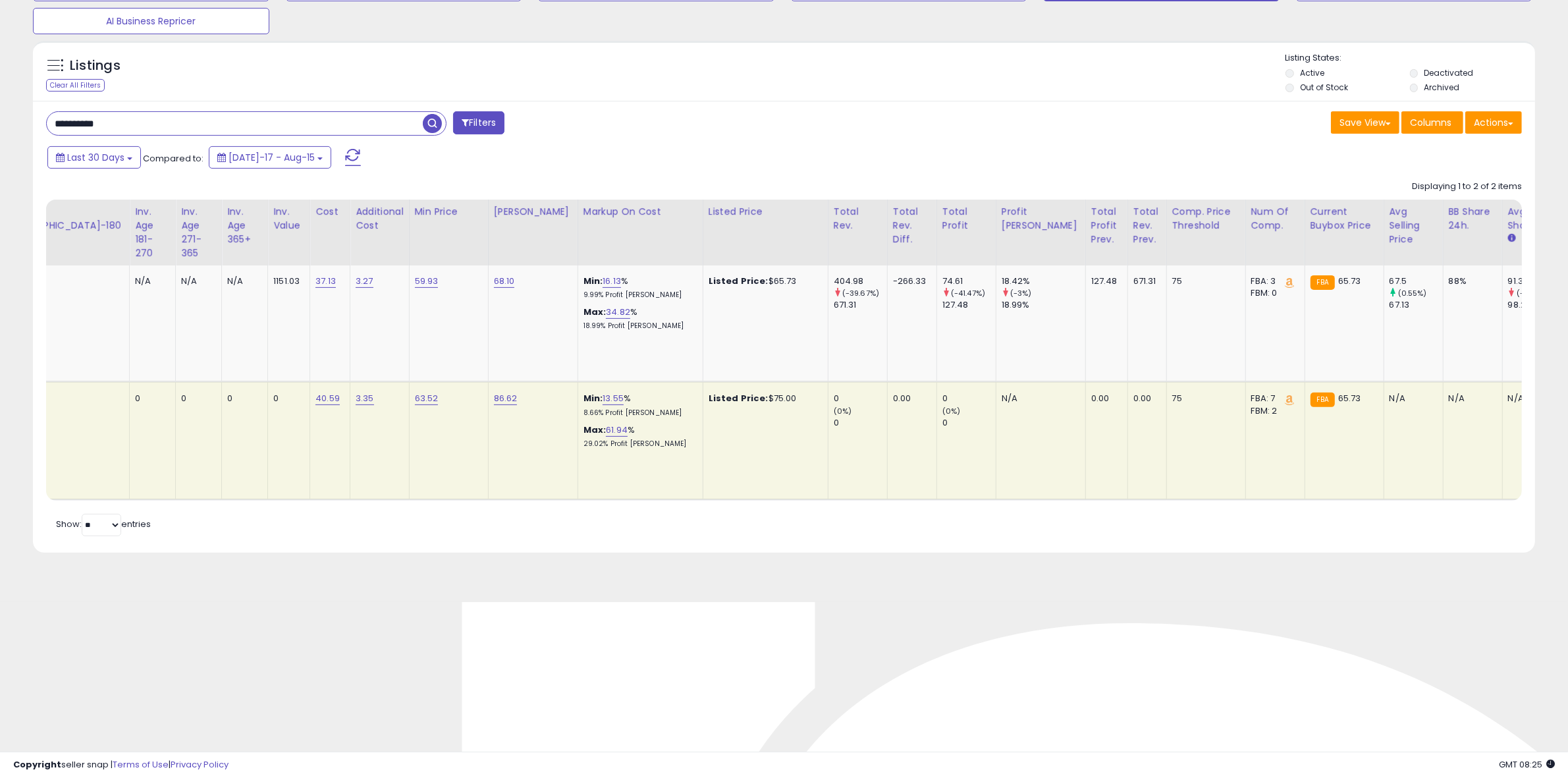
scroll to position [0, 1437]
click at [409, 280] on link "59.93" at bounding box center [421, 281] width 24 height 13
click button "submit" at bounding box center [283, 247] width 23 height 19
click at [488, 281] on link "68.10" at bounding box center [499, 281] width 21 height 13
type input "*****"
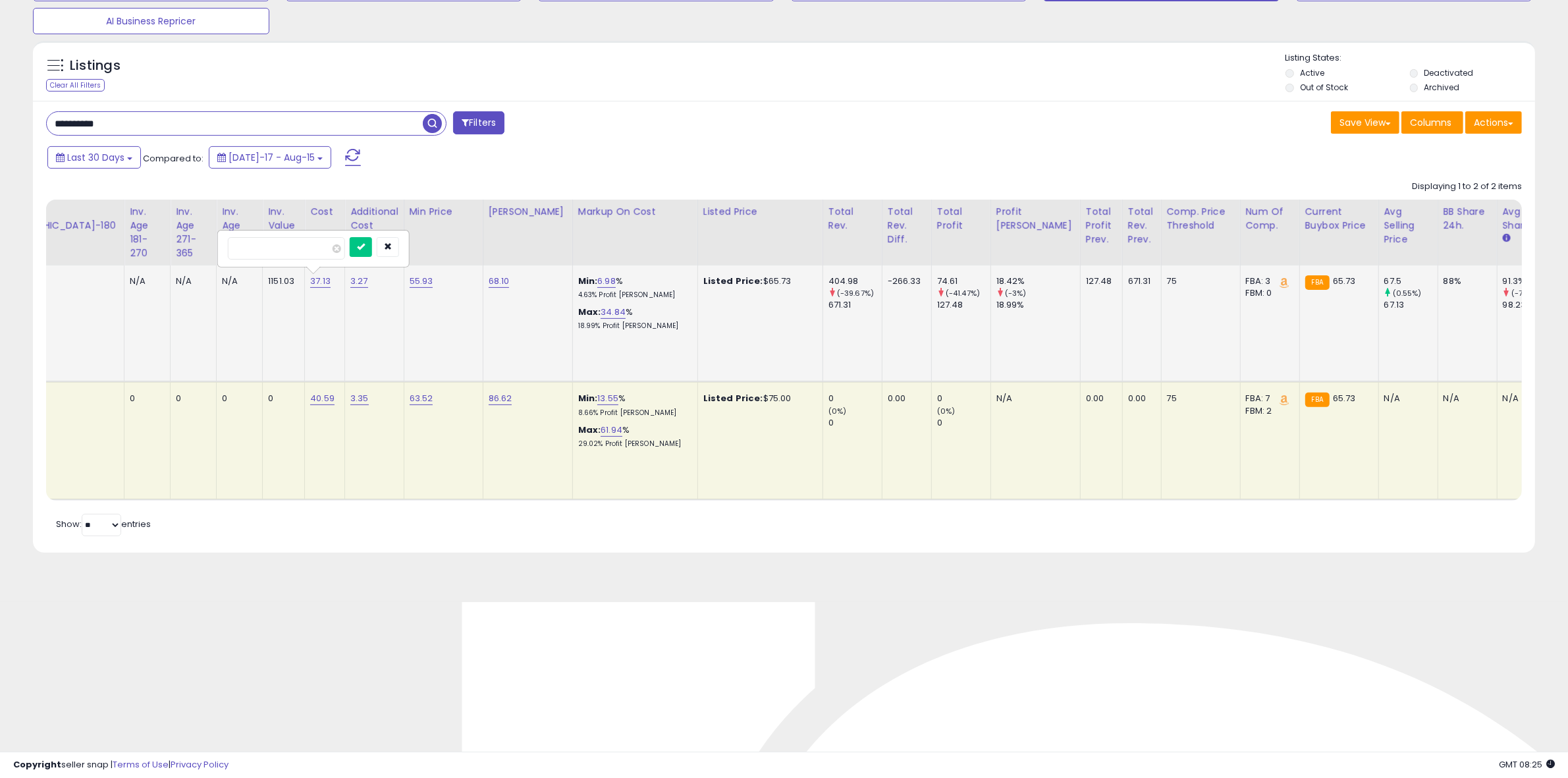
click button "submit" at bounding box center [360, 247] width 23 height 19
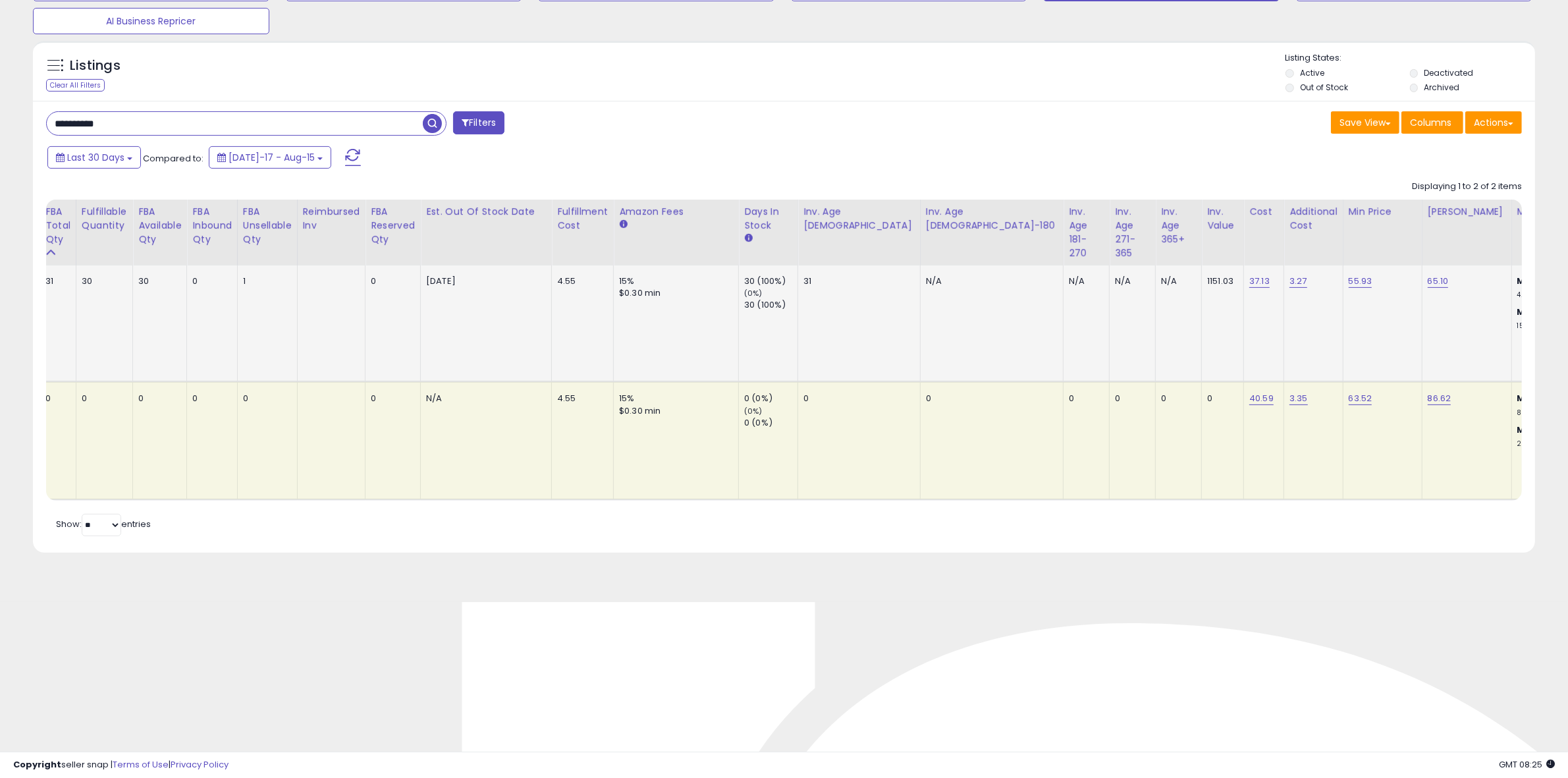
scroll to position [0, 0]
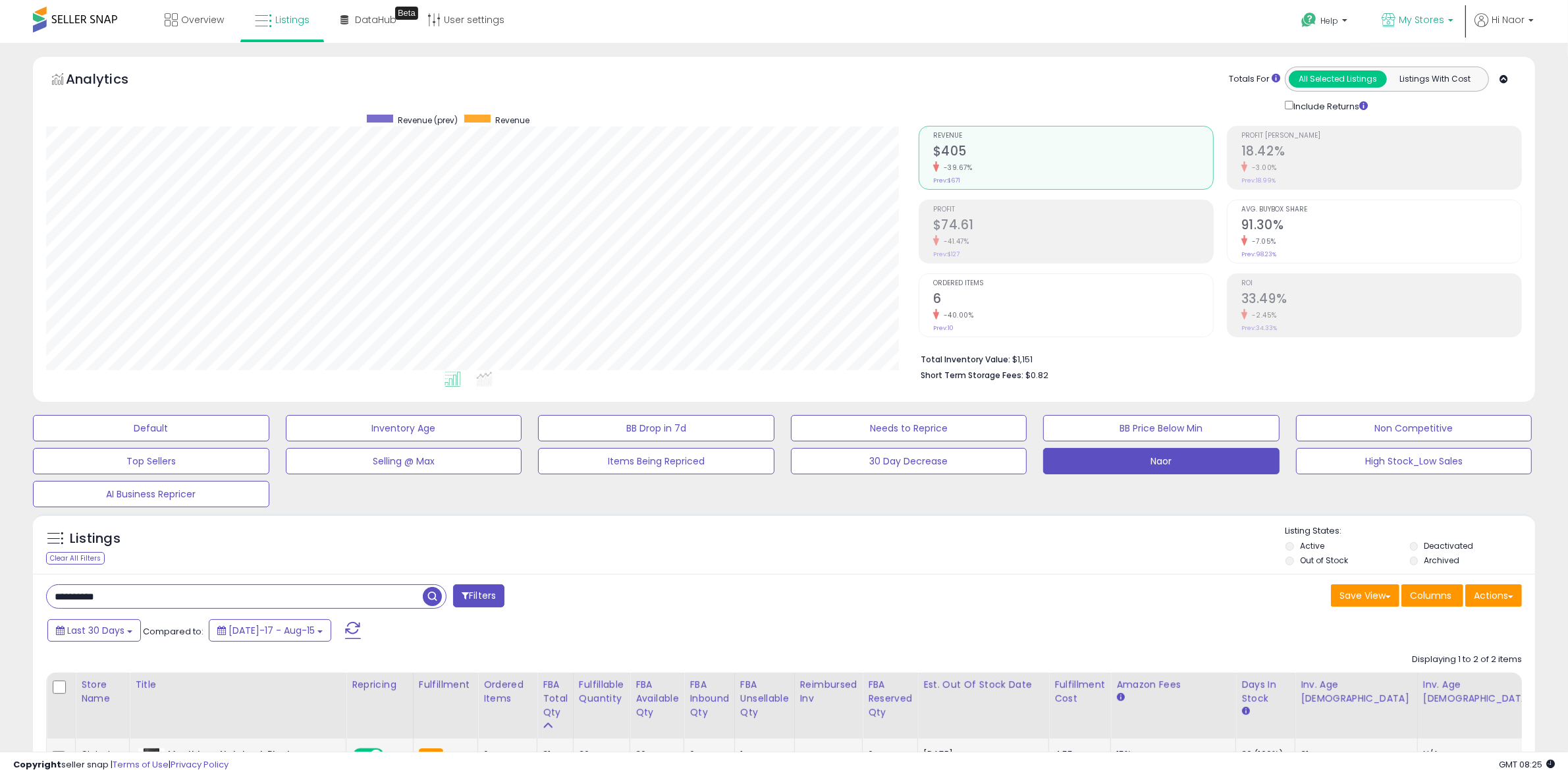
click at [1426, 13] on span "My Stores" at bounding box center [1421, 20] width 45 height 13
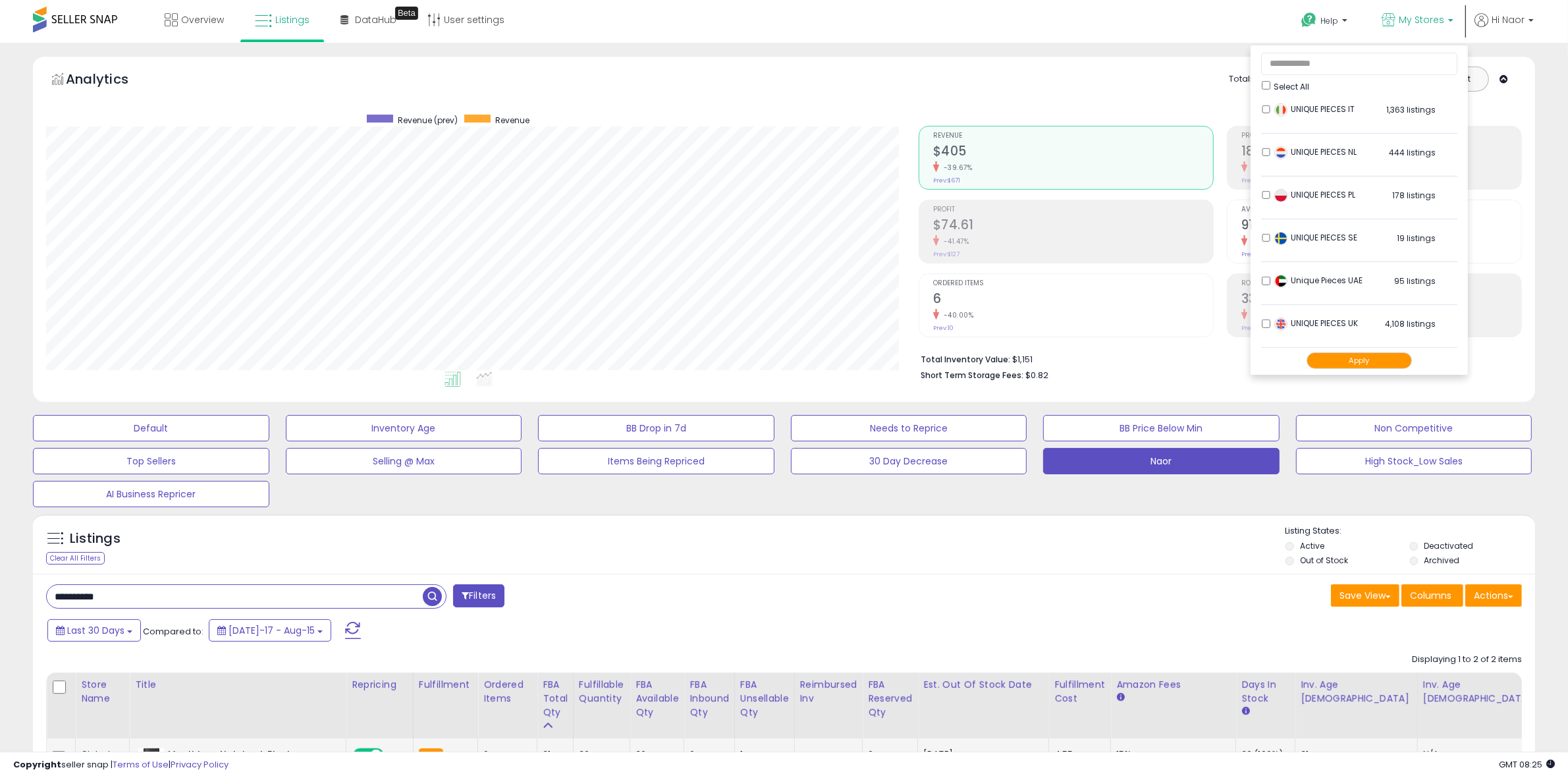
click at [1343, 359] on button "Apply" at bounding box center [1359, 360] width 105 height 17
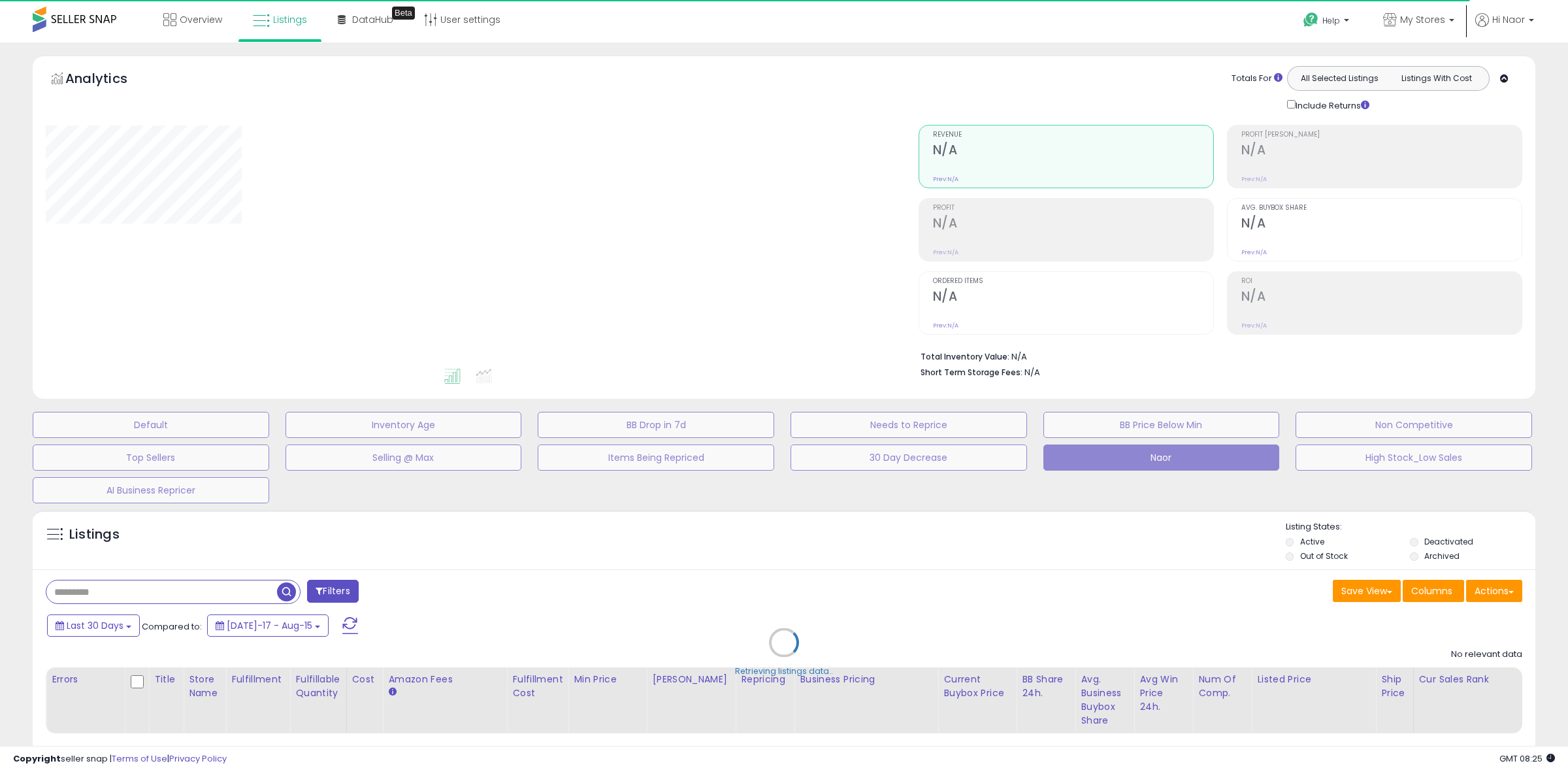
click at [581, 597] on div "Retrieving listings data.." at bounding box center [784, 652] width 1522 height 298
type input "**********"
select select "**"
